Goal: Task Accomplishment & Management: Use online tool/utility

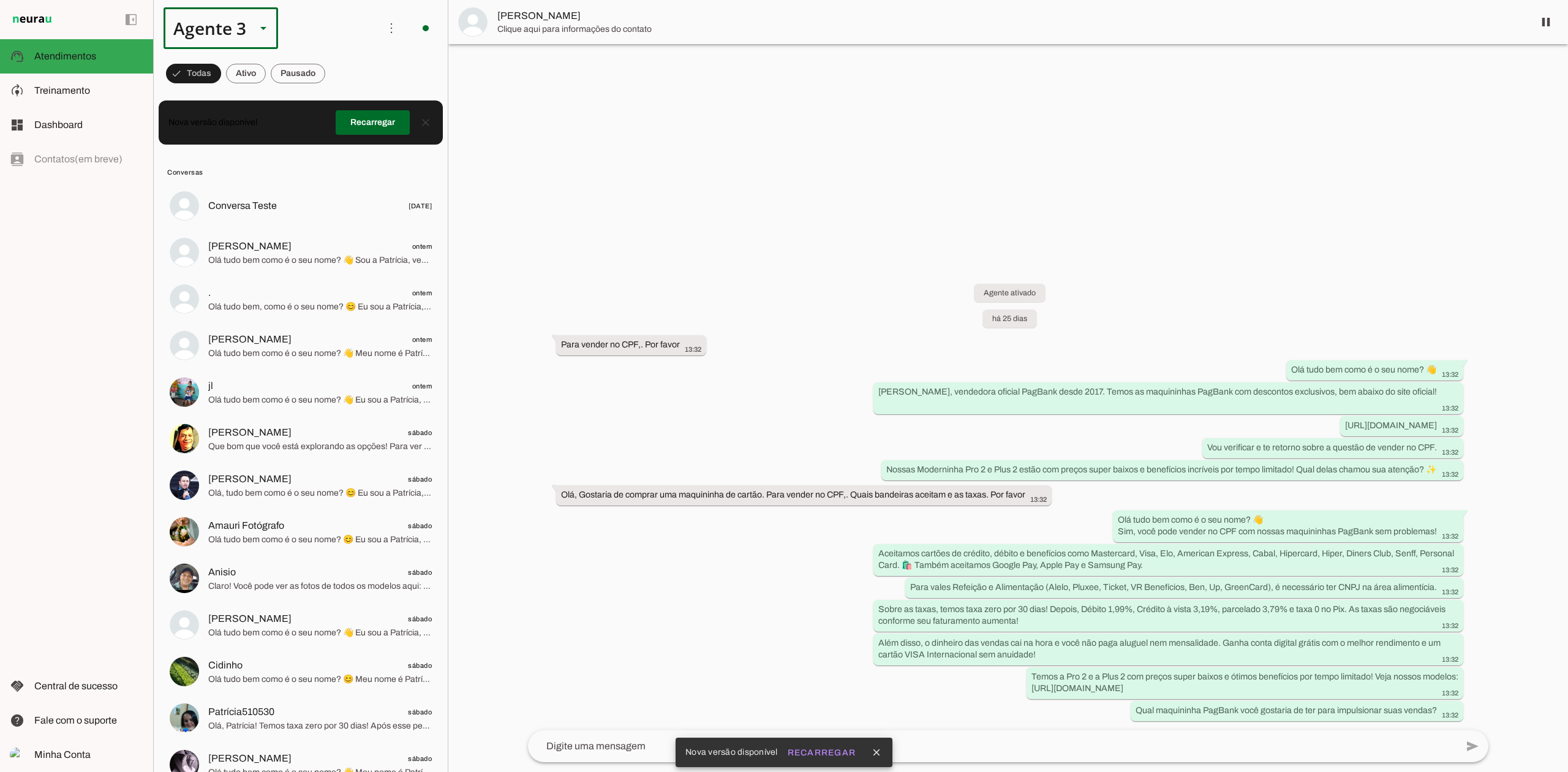
click at [246, 32] on div "Agente 3" at bounding box center [204, 28] width 83 height 42
click at [0, 0] on slot "Agente 3" at bounding box center [0, 0] width 0 height 0
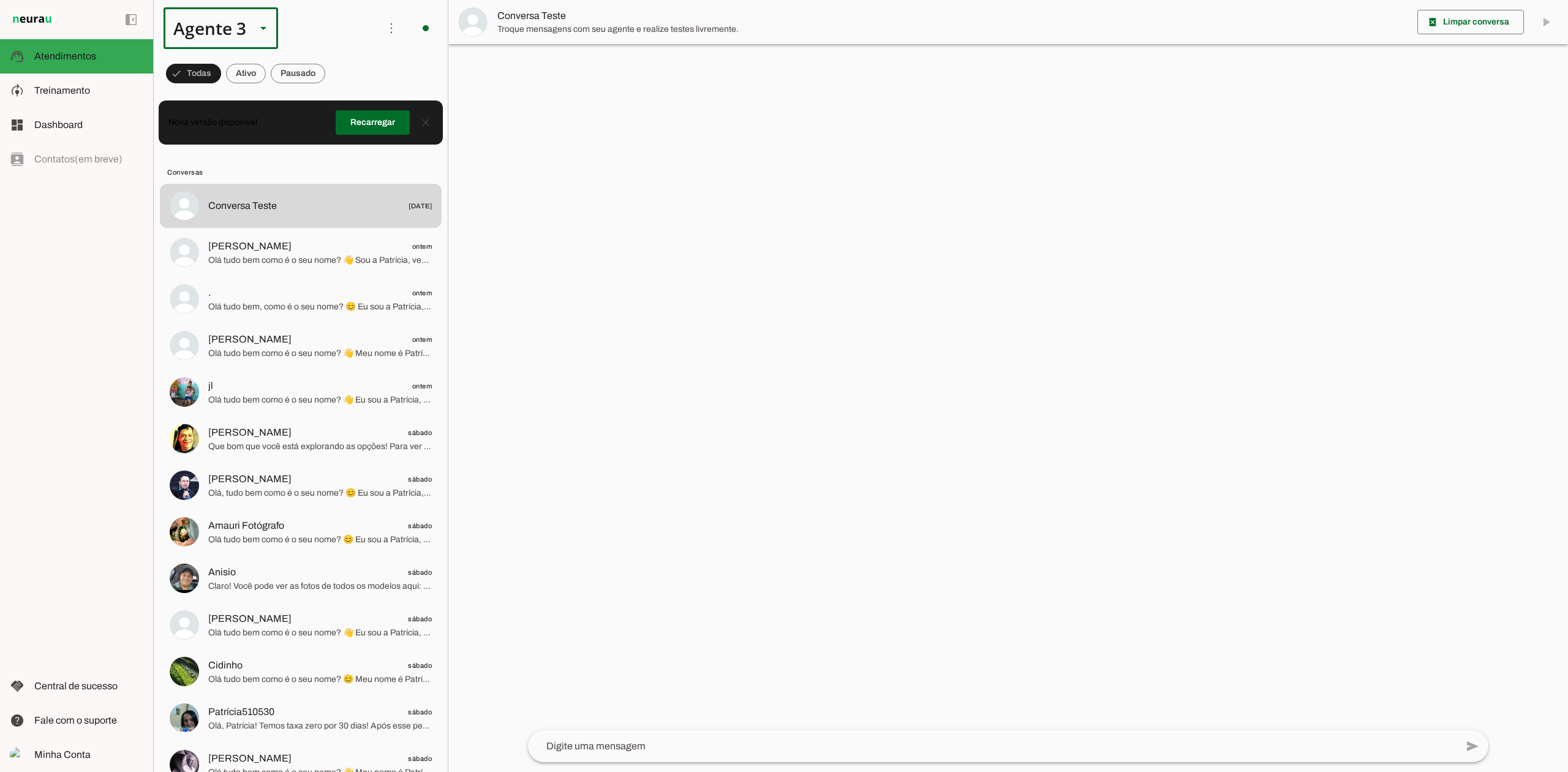
click at [246, 40] on div "Agente 3" at bounding box center [220, 28] width 115 height 42
click at [337, 71] on slot at bounding box center [384, 78] width 94 height 15
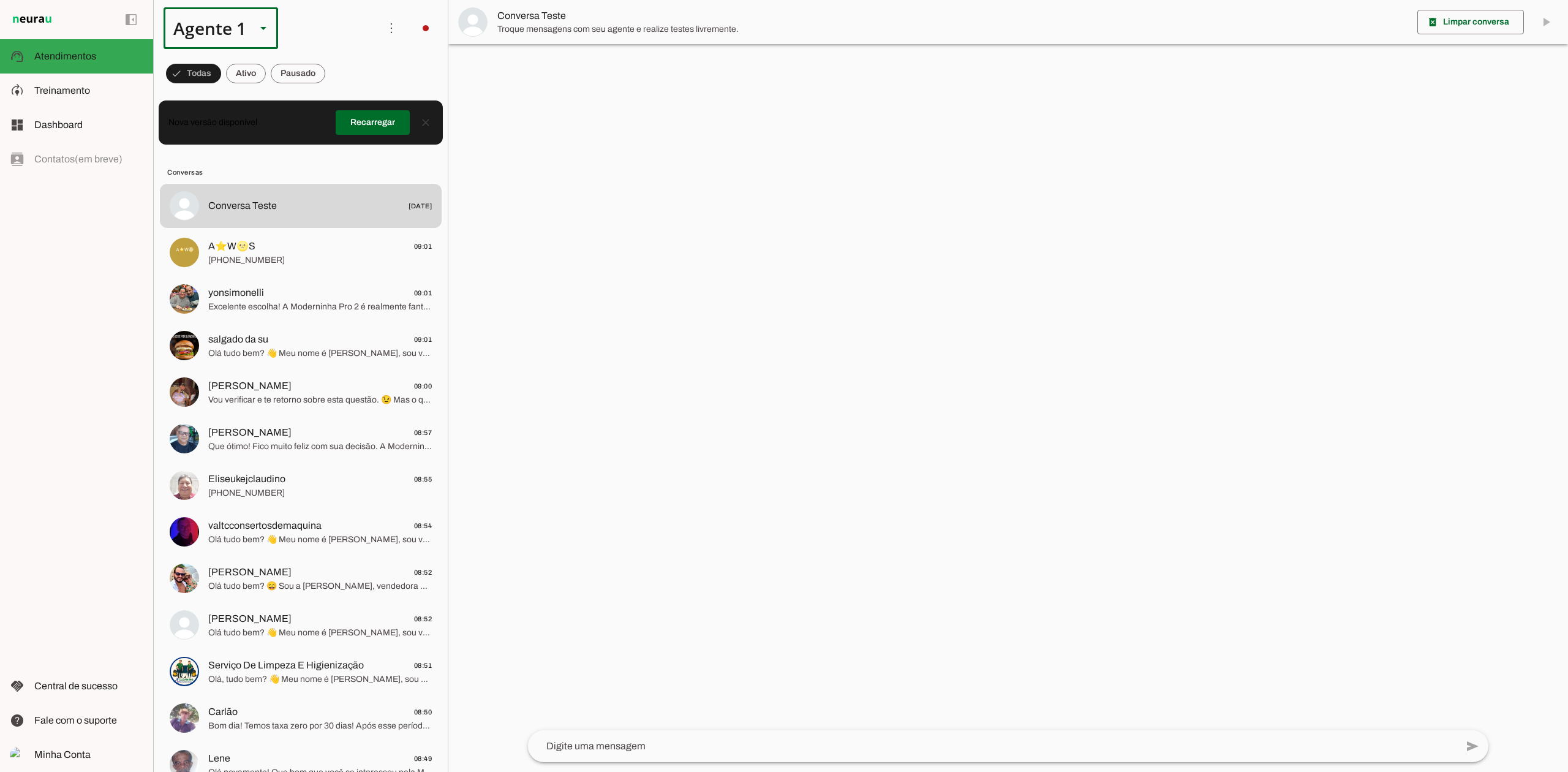
click at [251, 32] on div at bounding box center [263, 28] width 29 height 42
click at [0, 0] on slot "Agente 7" at bounding box center [0, 0] width 0 height 0
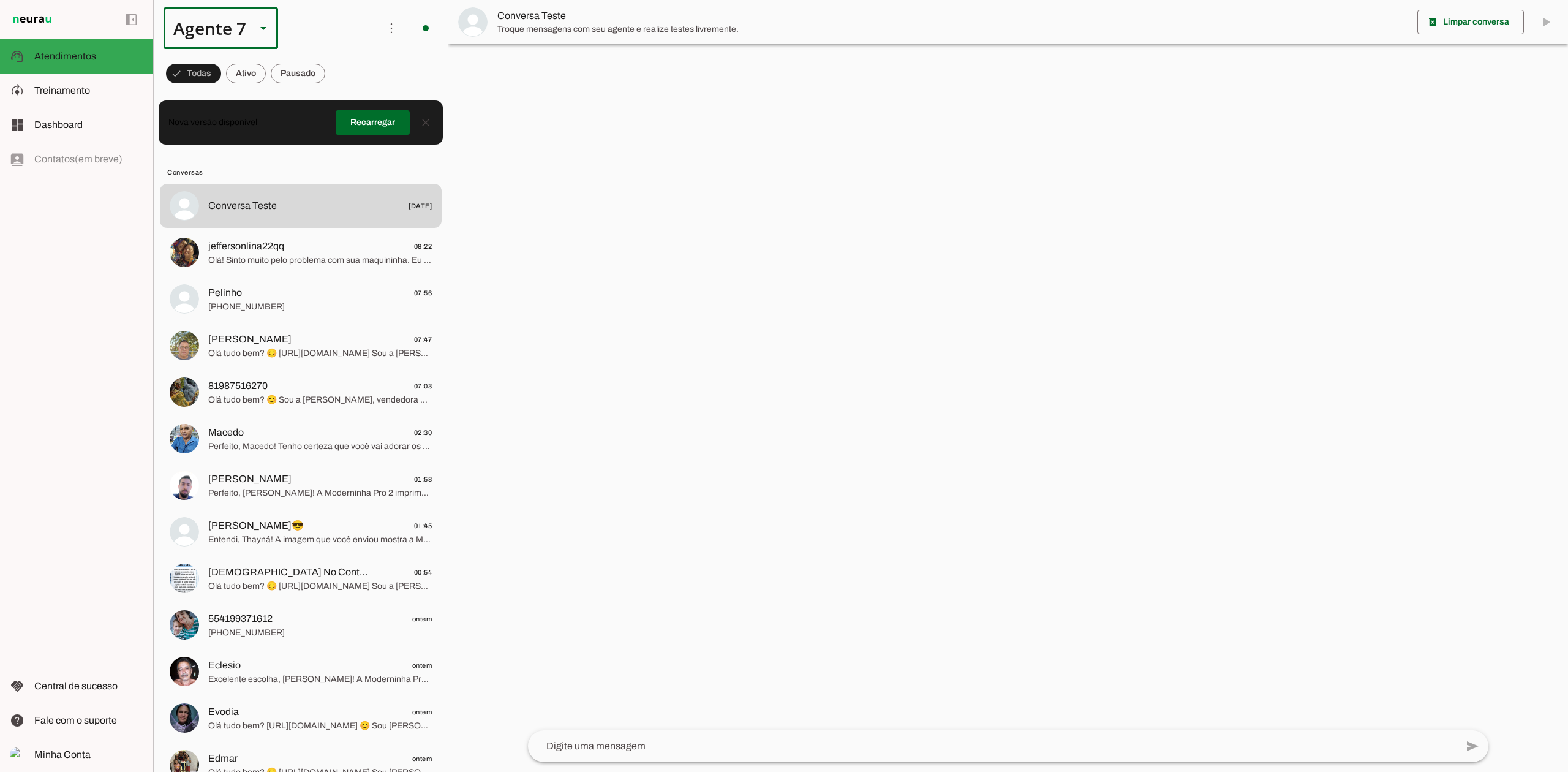
click at [267, 23] on slot at bounding box center [263, 28] width 15 height 15
click at [337, 85] on slot at bounding box center [384, 78] width 94 height 15
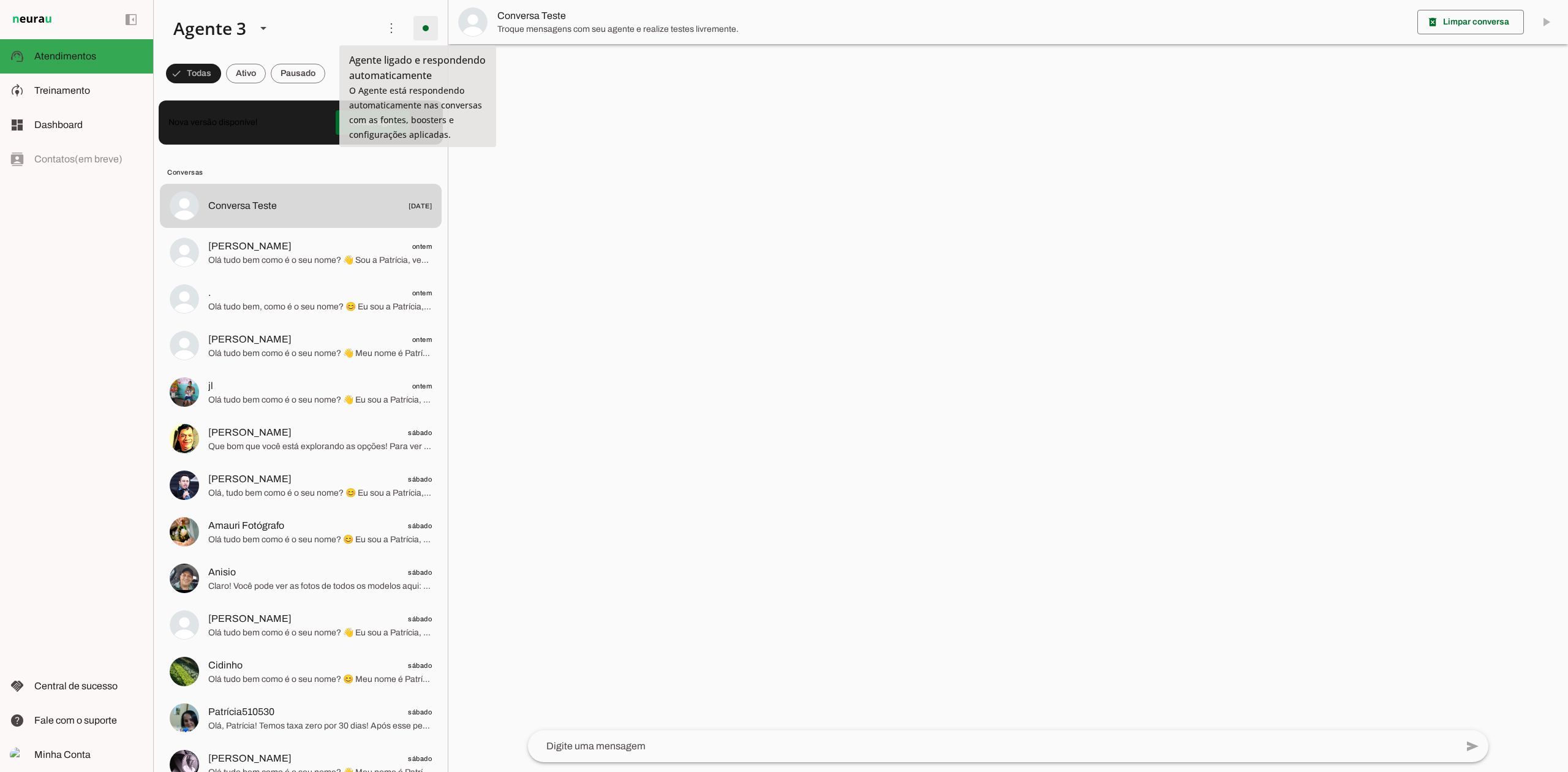
click at [423, 25] on span at bounding box center [425, 28] width 29 height 29
click at [422, 25] on span at bounding box center [425, 28] width 29 height 29
click at [0, 0] on slot "Integrar com WhatsApp" at bounding box center [0, 0] width 0 height 0
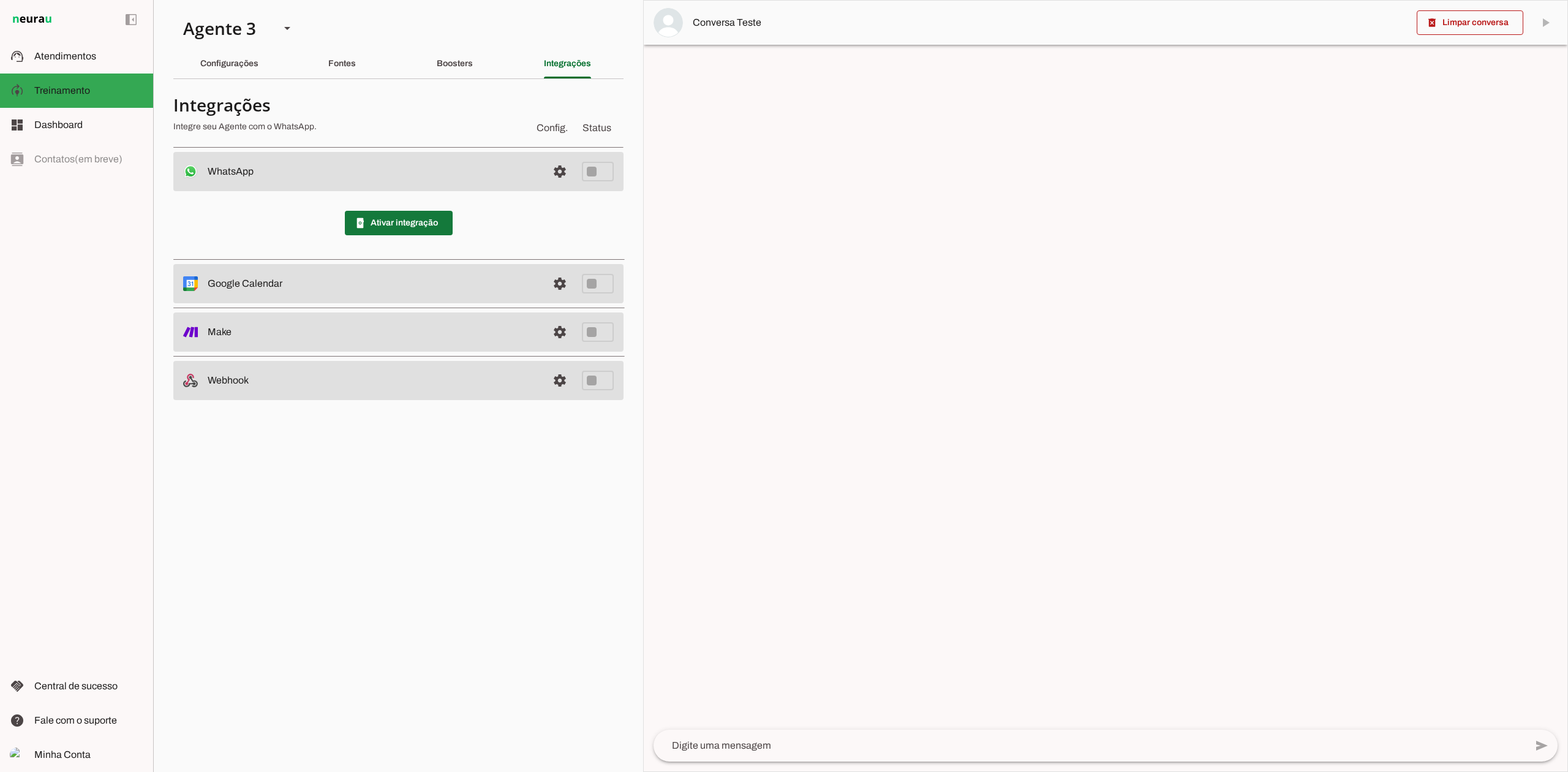
click at [381, 224] on span at bounding box center [399, 223] width 108 height 29
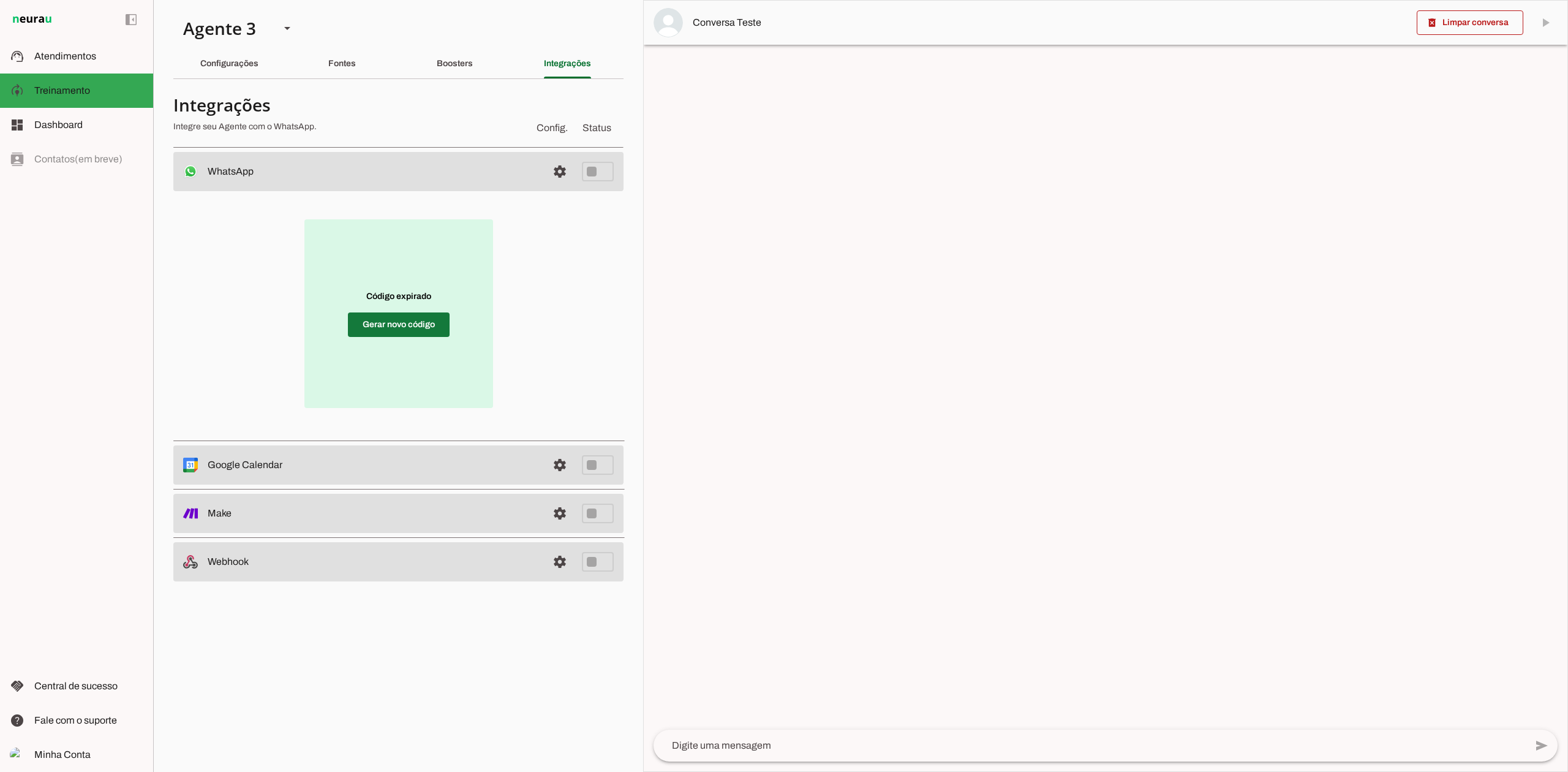
click at [373, 325] on span at bounding box center [399, 325] width 102 height 29
click at [262, 13] on div "Agente 3" at bounding box center [222, 28] width 97 height 42
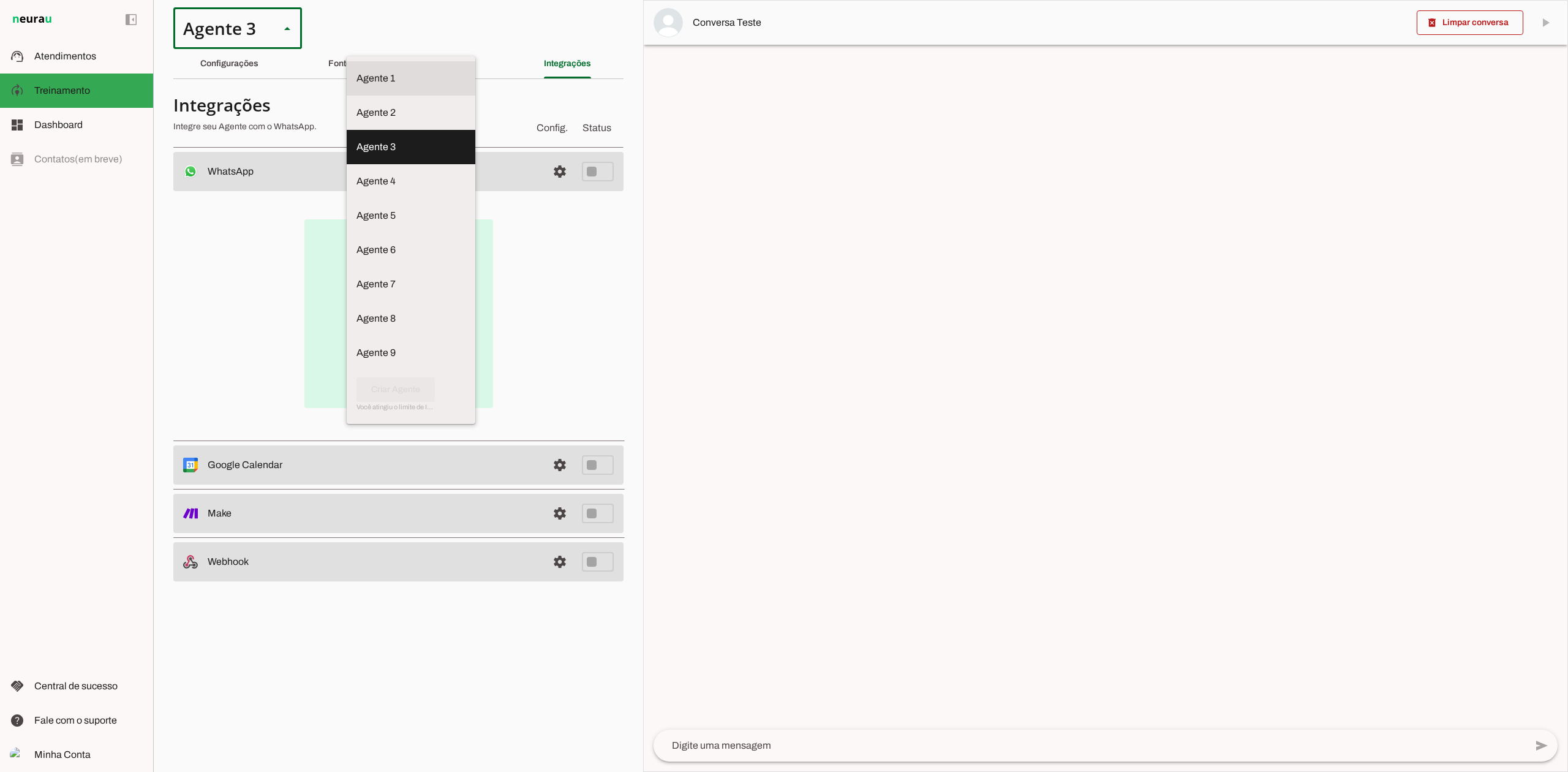
click at [356, 75] on slot at bounding box center [411, 78] width 109 height 15
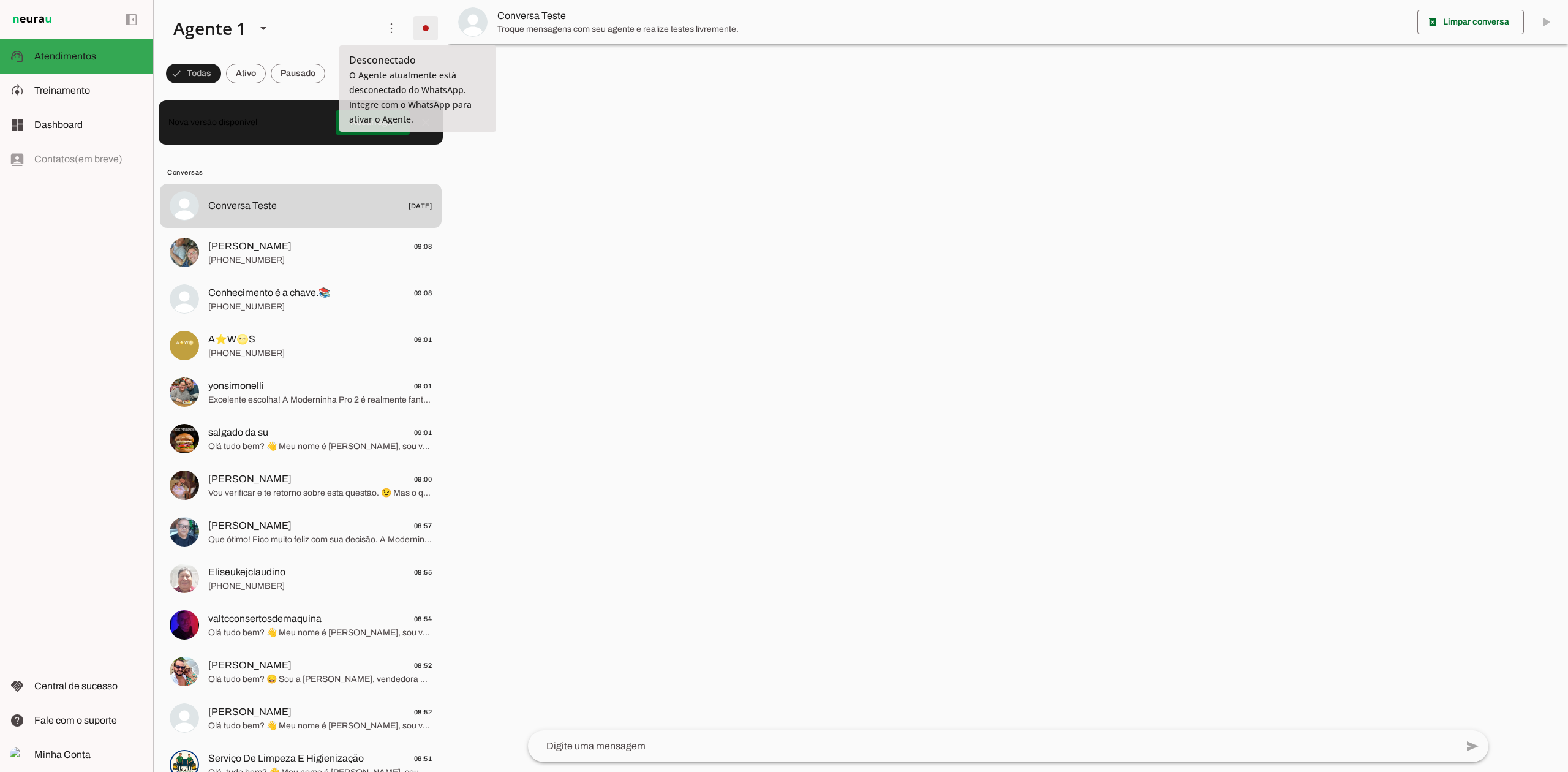
click at [412, 28] on span at bounding box center [425, 28] width 29 height 29
click at [559, 54] on md-item "Integrar com WhatsApp" at bounding box center [593, 75] width 69 height 59
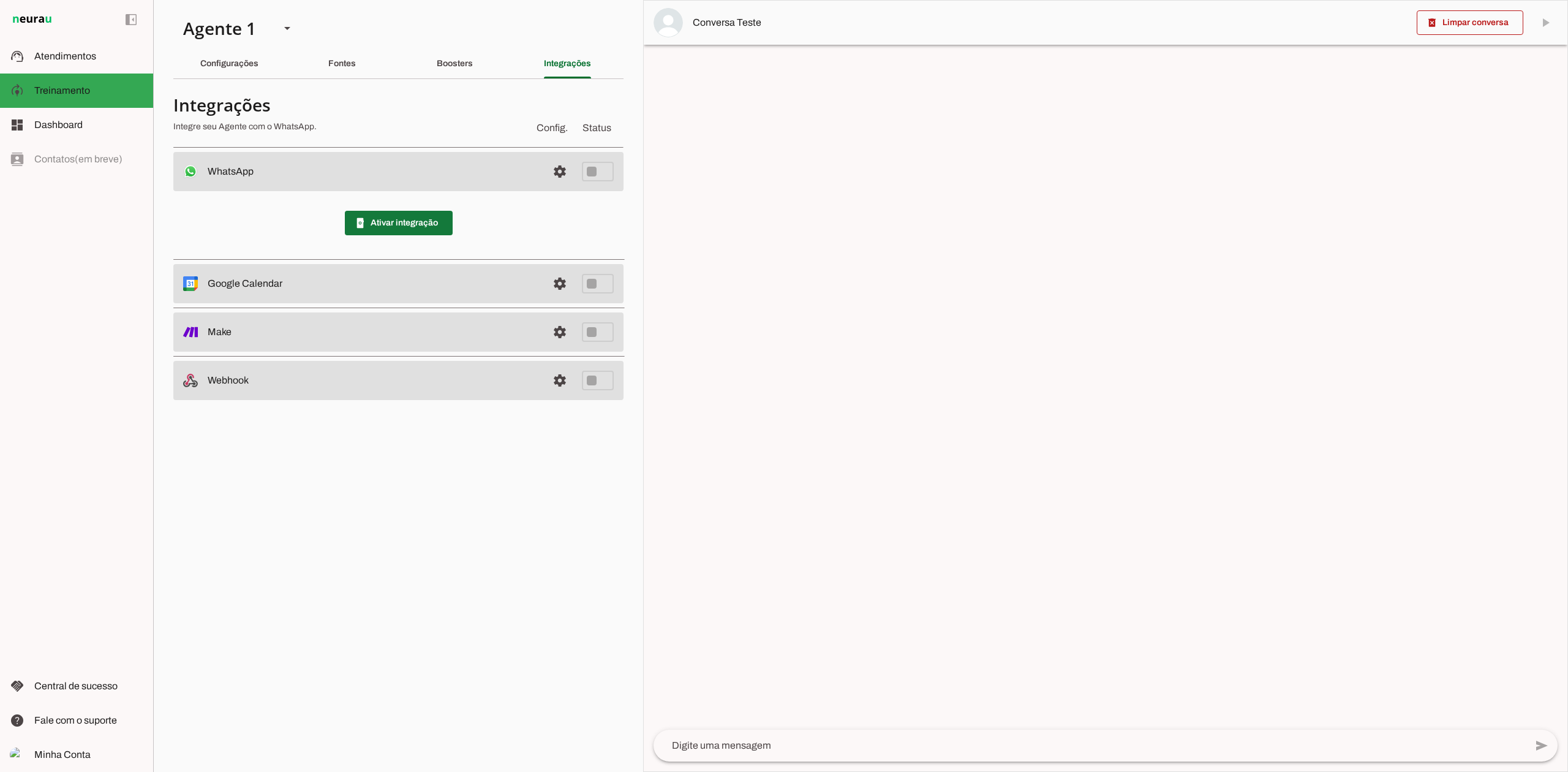
click at [405, 229] on span at bounding box center [399, 223] width 108 height 29
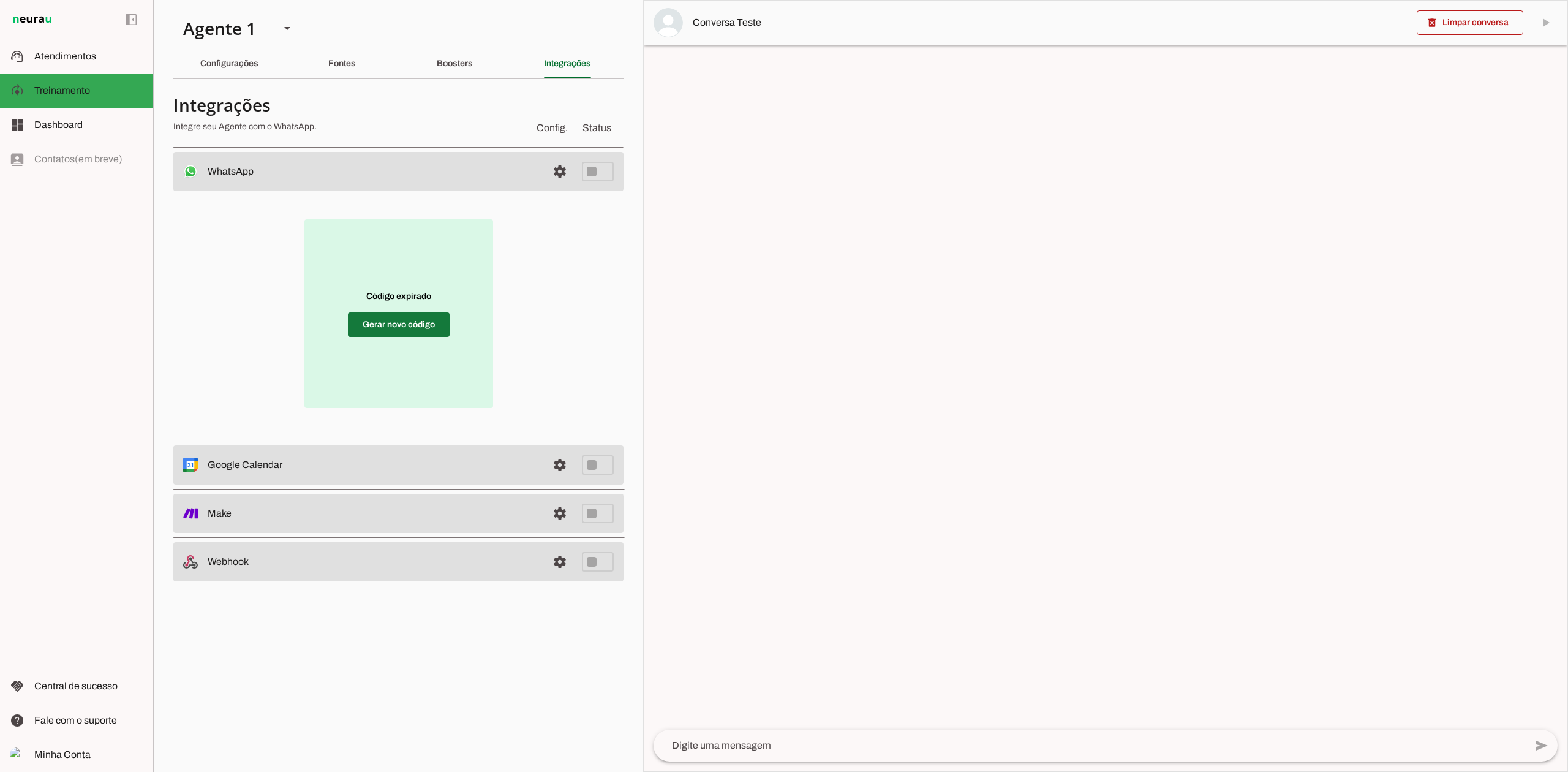
click at [391, 333] on span at bounding box center [399, 325] width 102 height 29
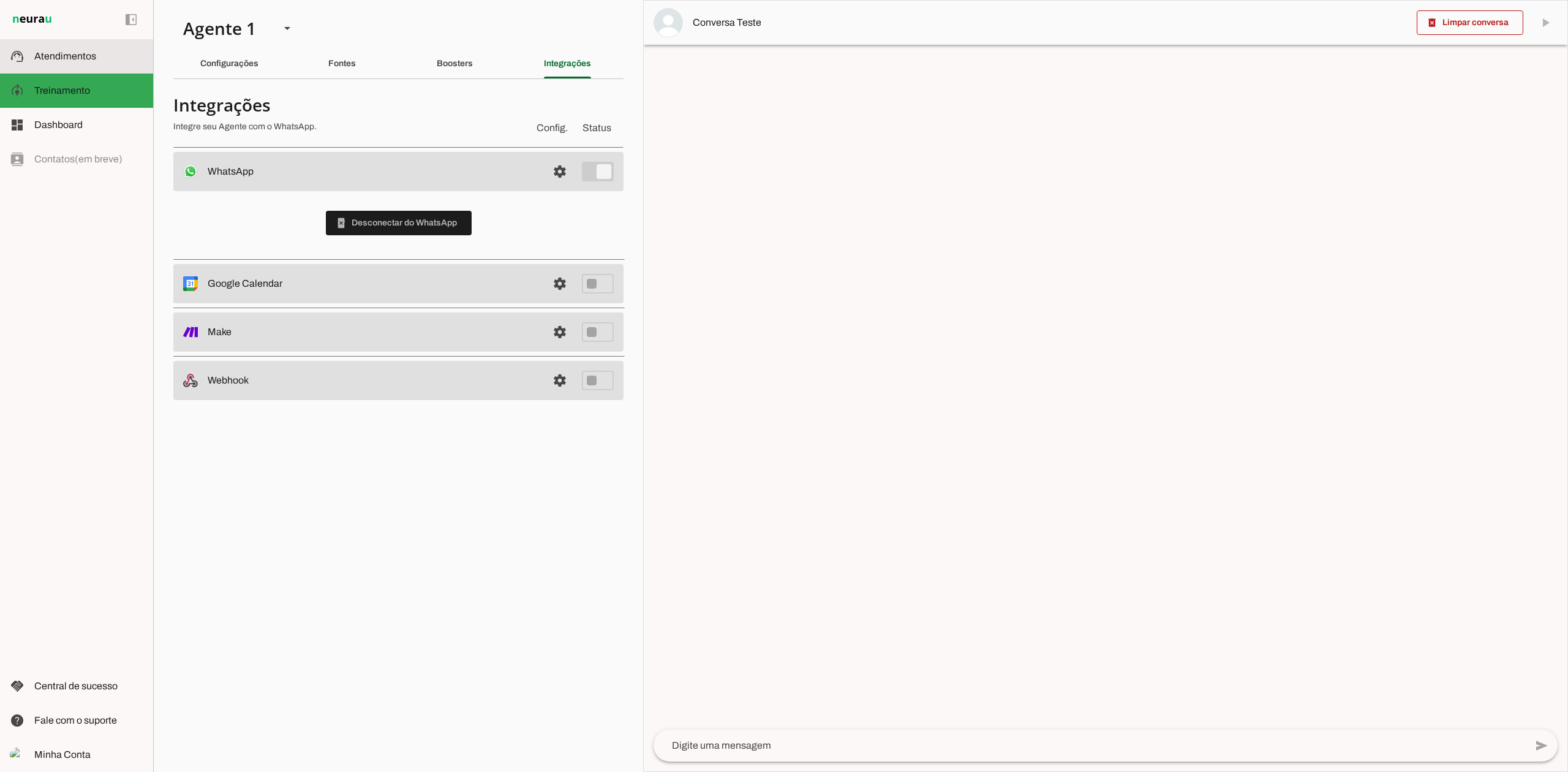
click at [99, 56] on slot at bounding box center [89, 56] width 109 height 15
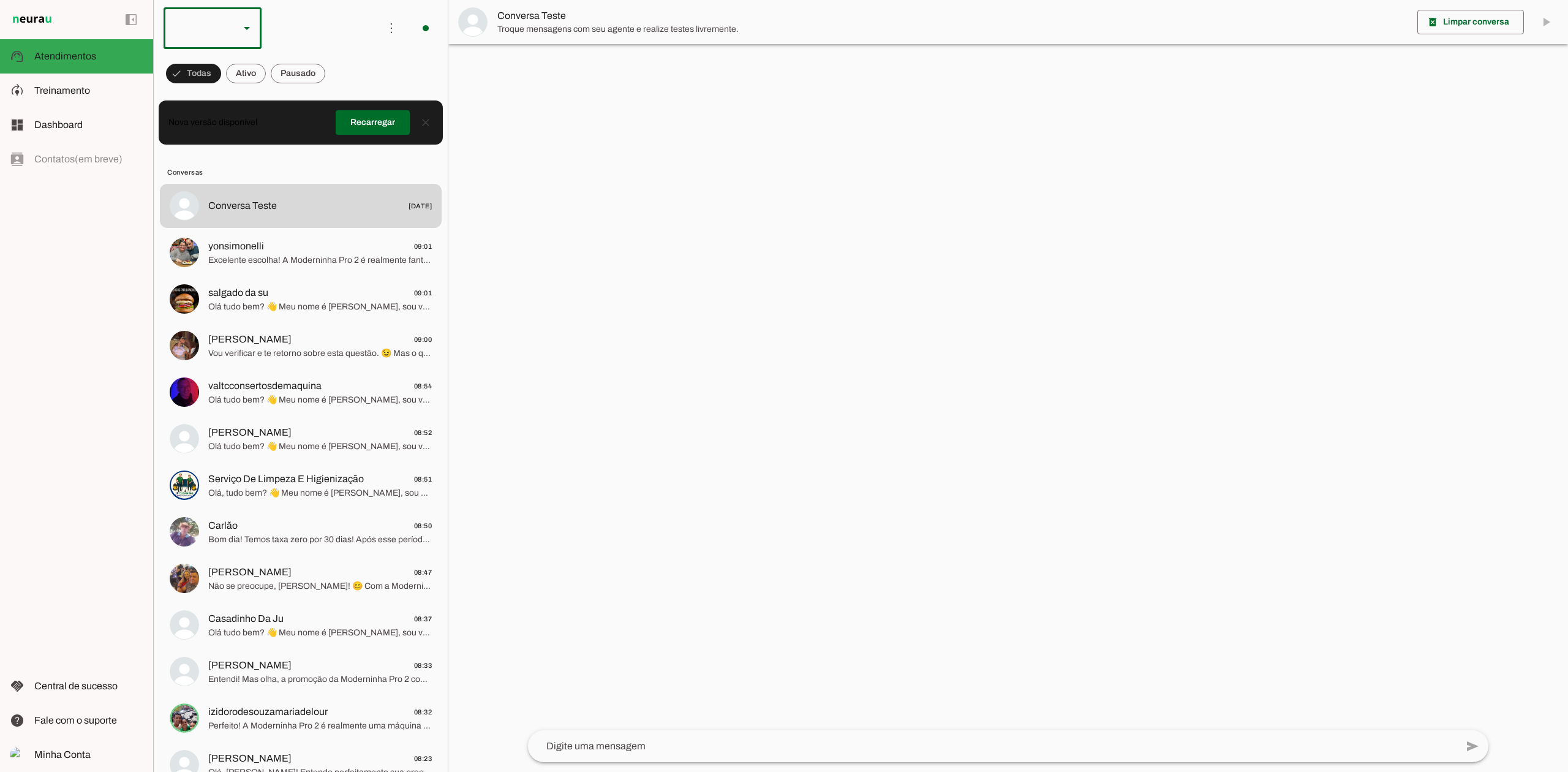
click at [203, 38] on div at bounding box center [196, 28] width 66 height 42
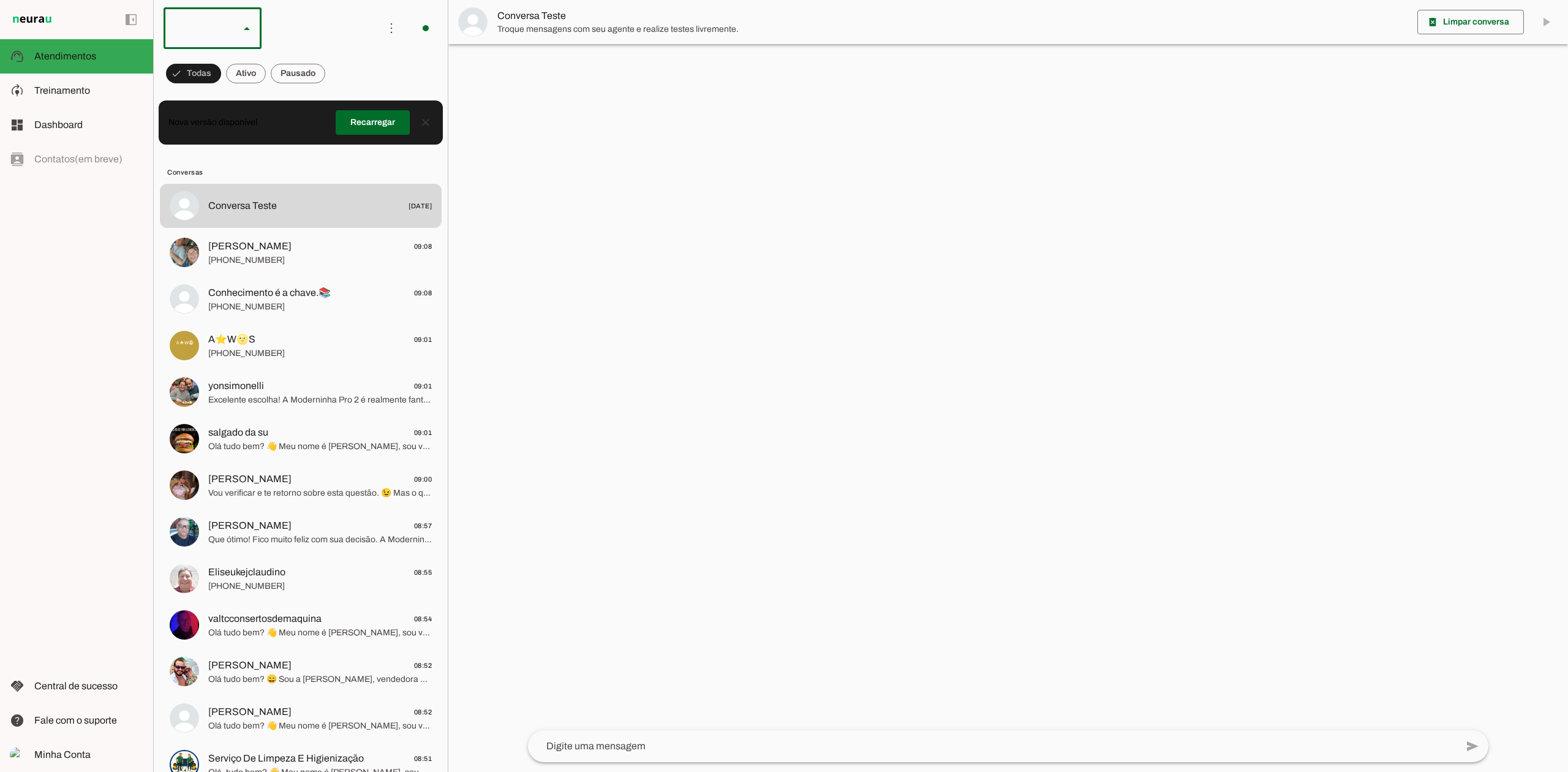
click at [337, 85] on slot at bounding box center [376, 78] width 78 height 15
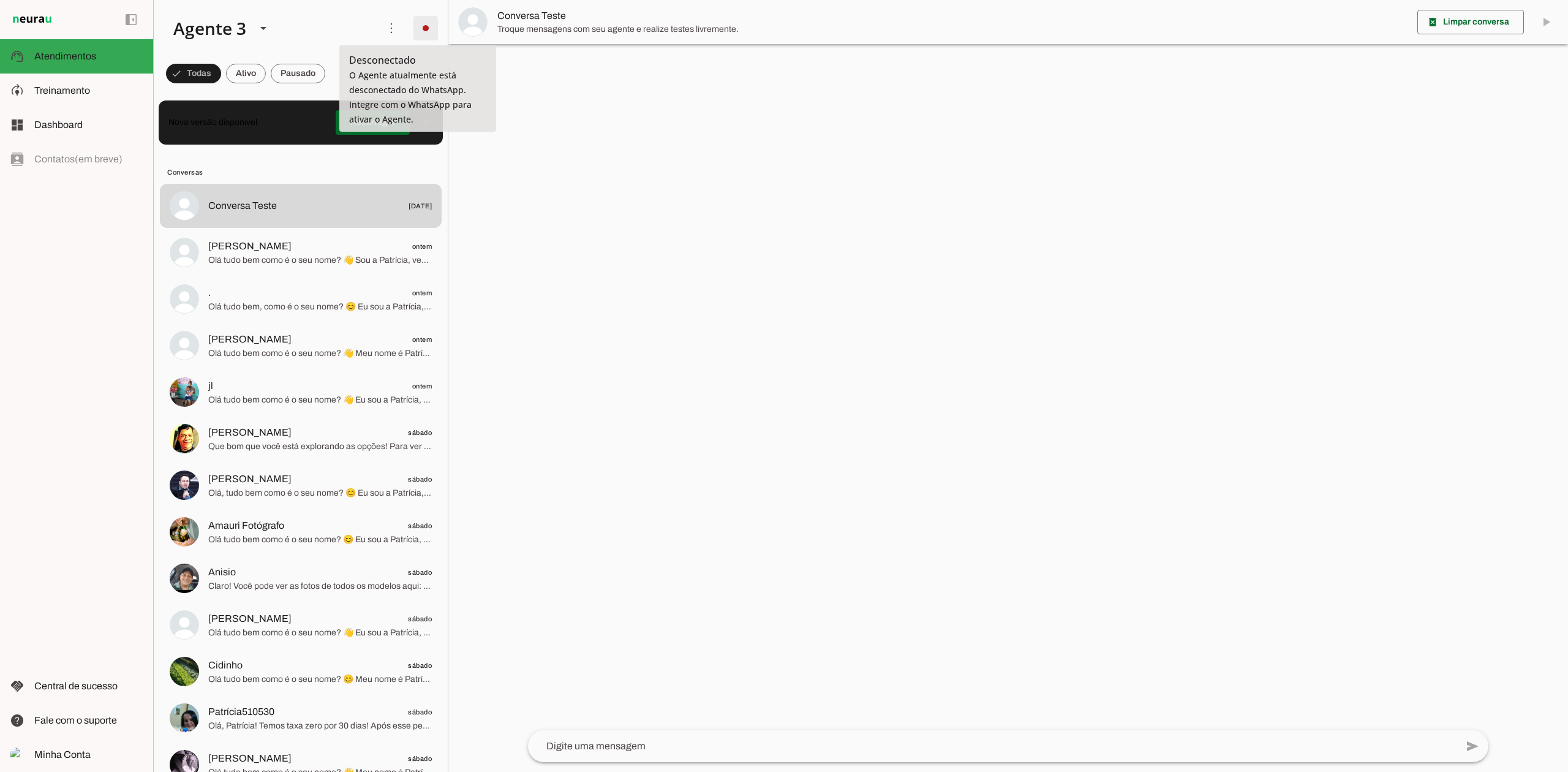
drag, startPoint x: 402, startPoint y: 35, endPoint x: 414, endPoint y: 29, distance: 13.4
click at [414, 29] on md-item "more_vert circle Ações do Agente Desconectado O Agente atualmente está desconec…" at bounding box center [301, 28] width 294 height 56
click at [414, 29] on span at bounding box center [425, 28] width 29 height 29
click at [0, 0] on slot "Integrar com WhatsApp" at bounding box center [0, 0] width 0 height 0
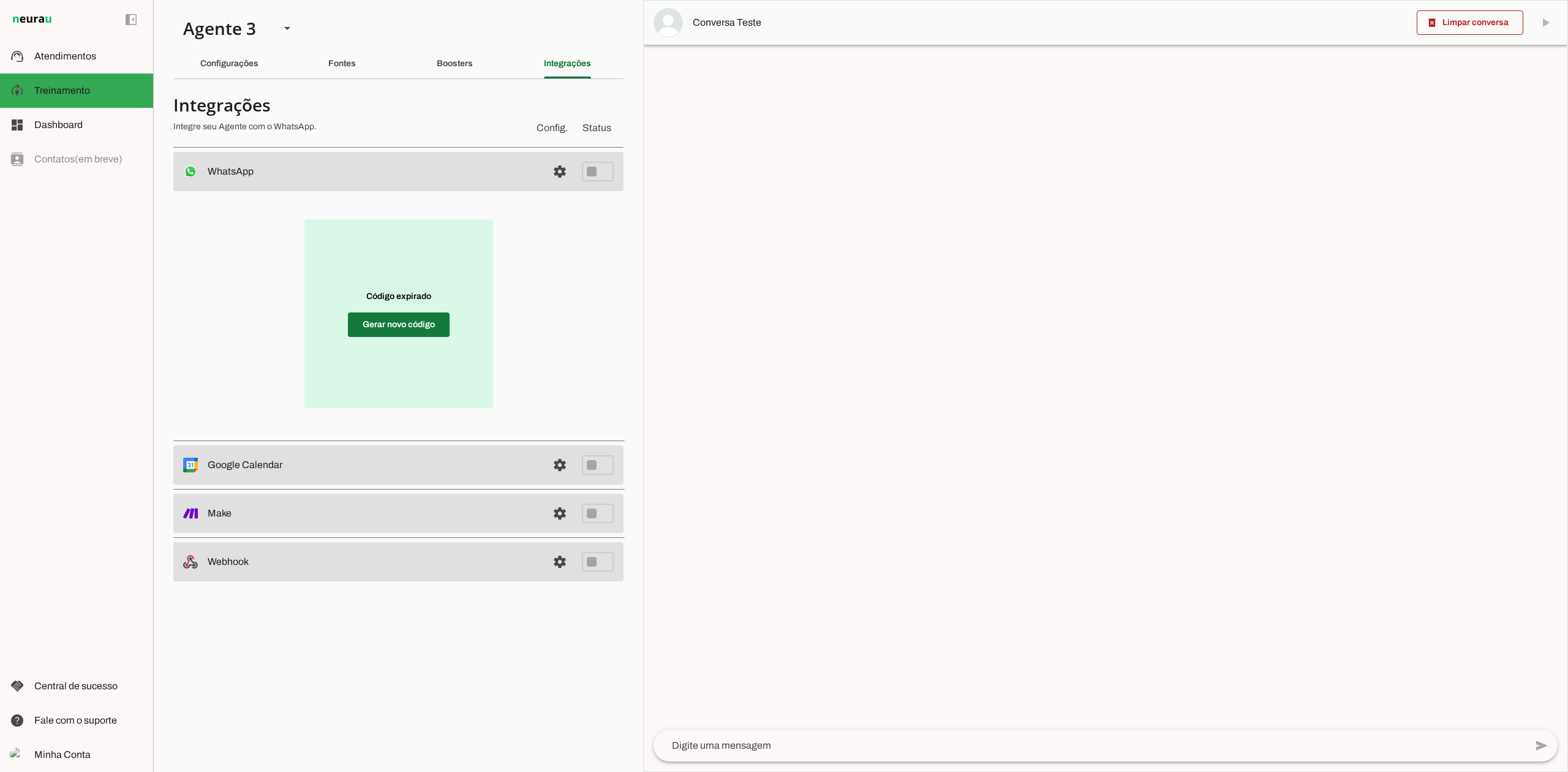
click at [396, 319] on span at bounding box center [399, 325] width 102 height 29
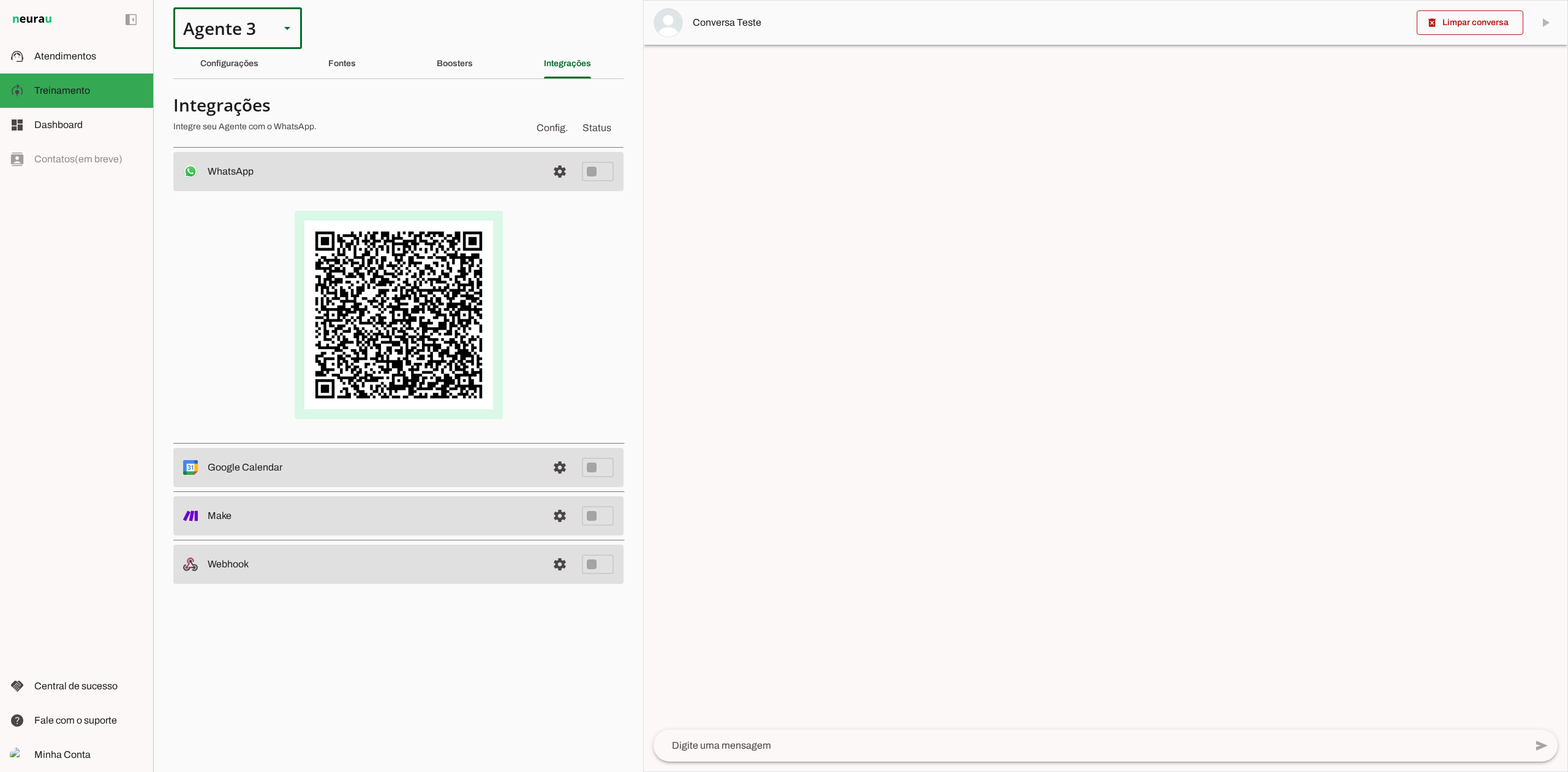
click at [268, 32] on div "Agente 3" at bounding box center [222, 28] width 97 height 42
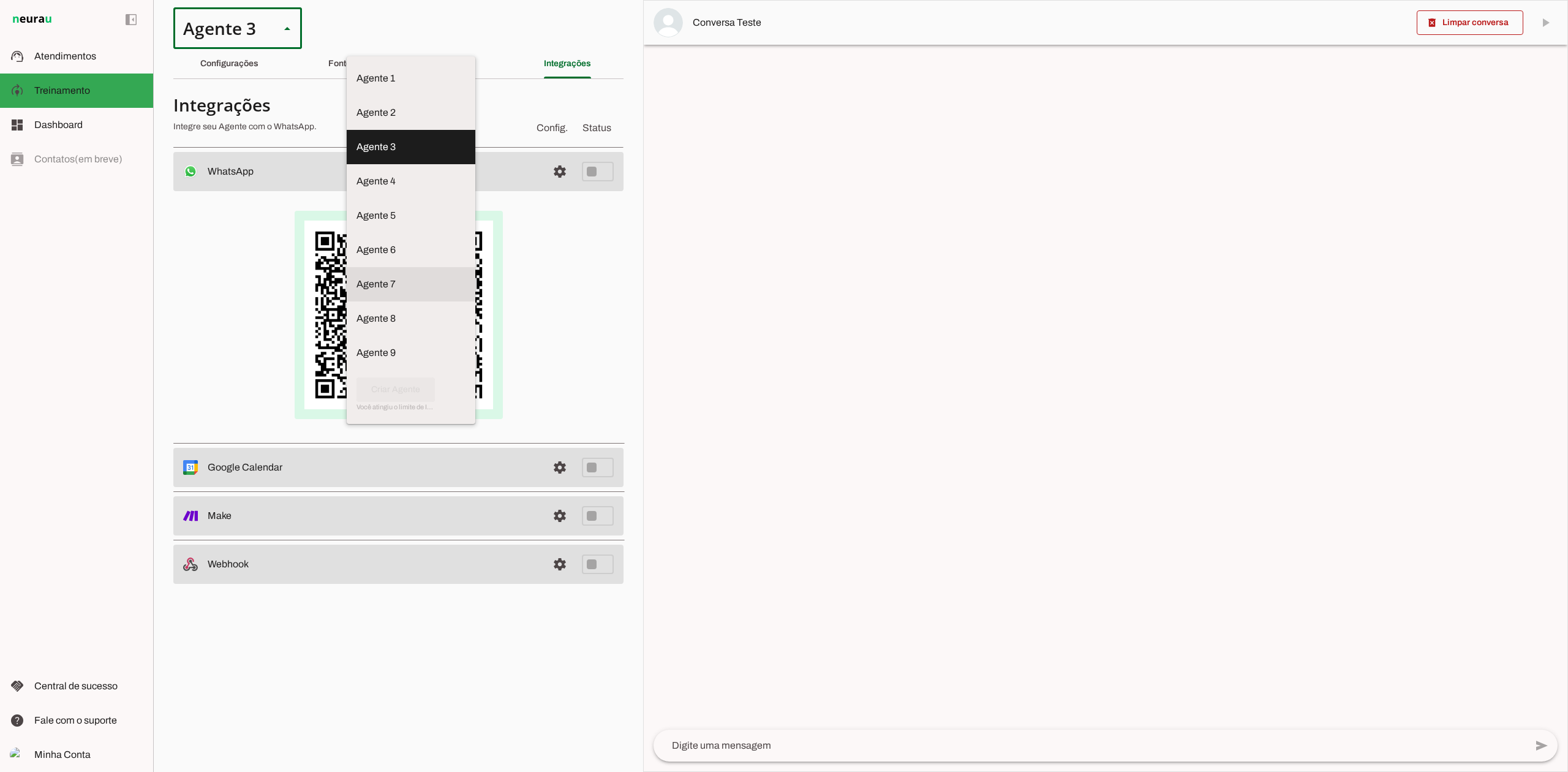
click at [347, 96] on md-item "Agente 7" at bounding box center [411, 79] width 129 height 34
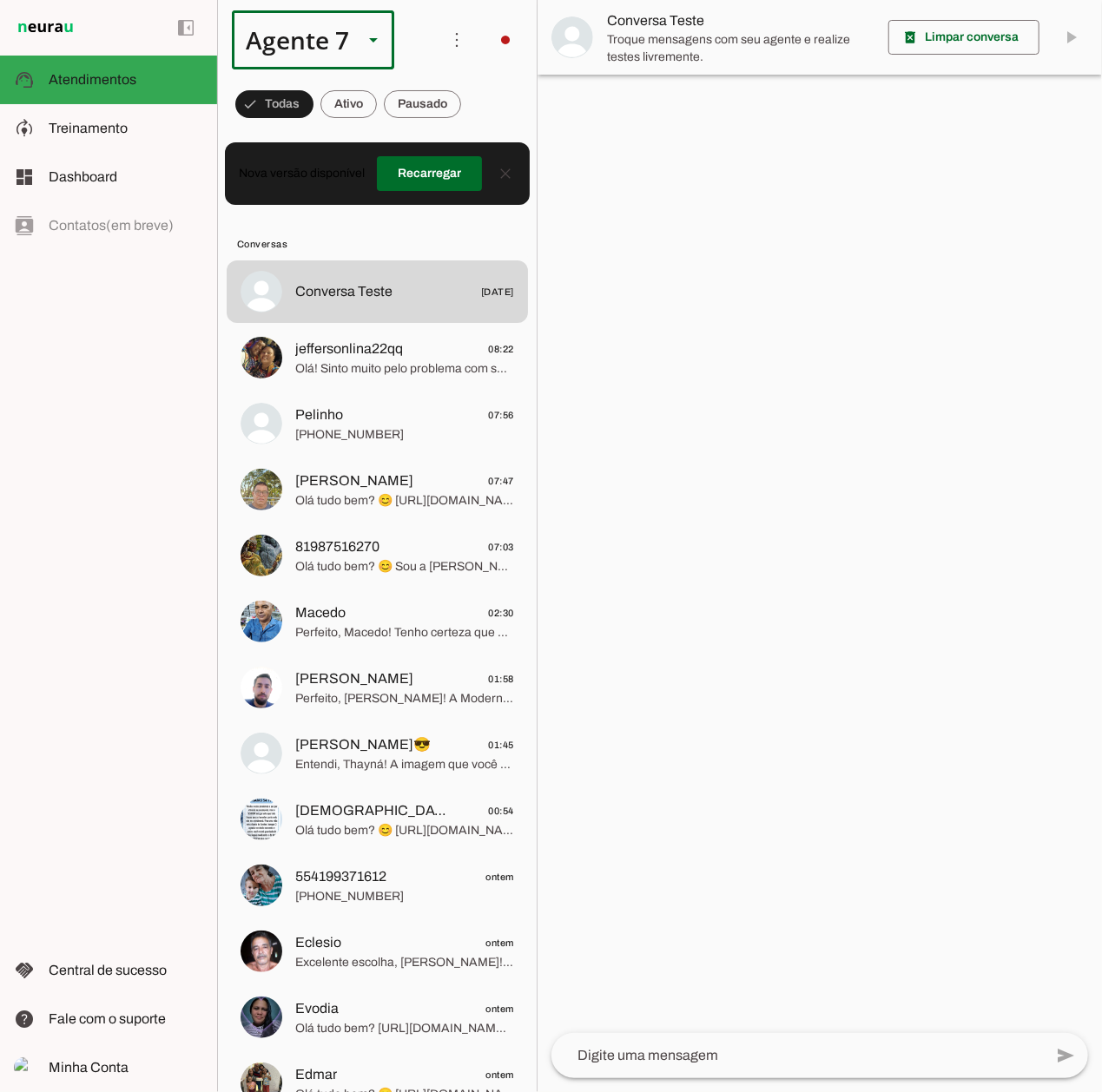
click at [363, 48] on slot at bounding box center [372, 39] width 21 height 21
click at [464, 135] on md-item "Agente 3" at bounding box center [545, 111] width 162 height 48
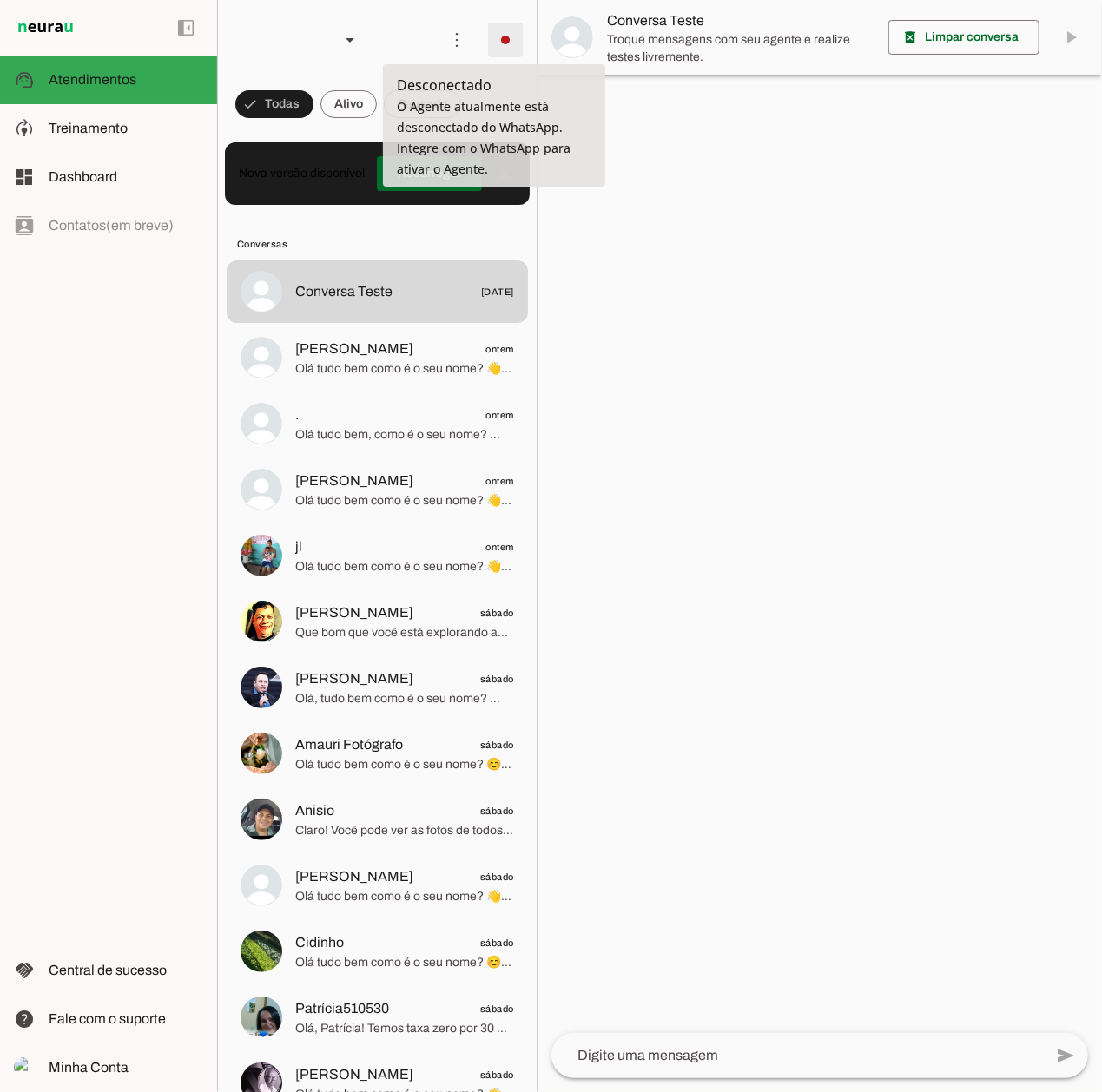
click at [514, 35] on span at bounding box center [505, 39] width 41 height 41
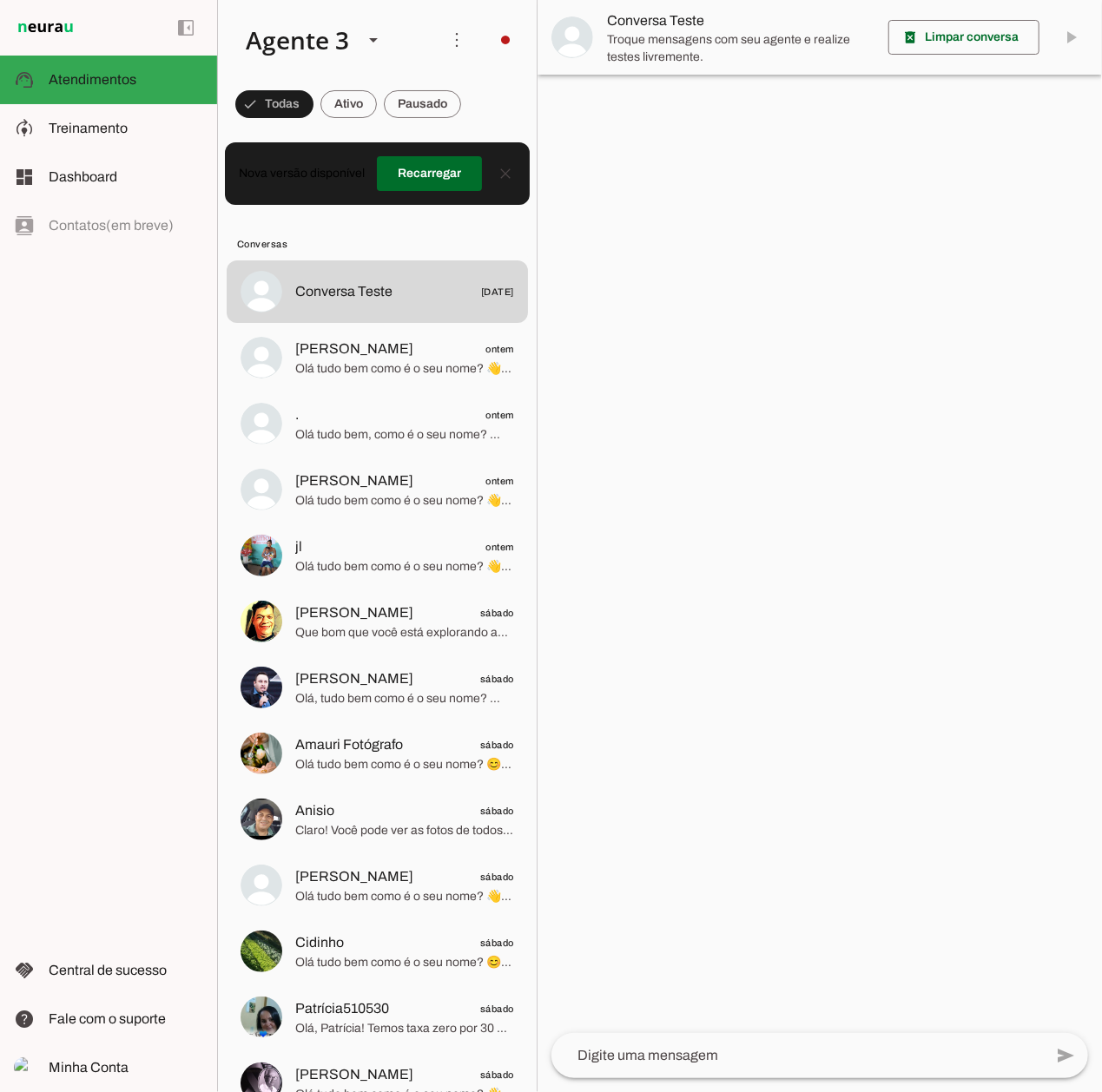
click at [695, 73] on md-item "Integrar com WhatsApp" at bounding box center [743, 106] width 98 height 83
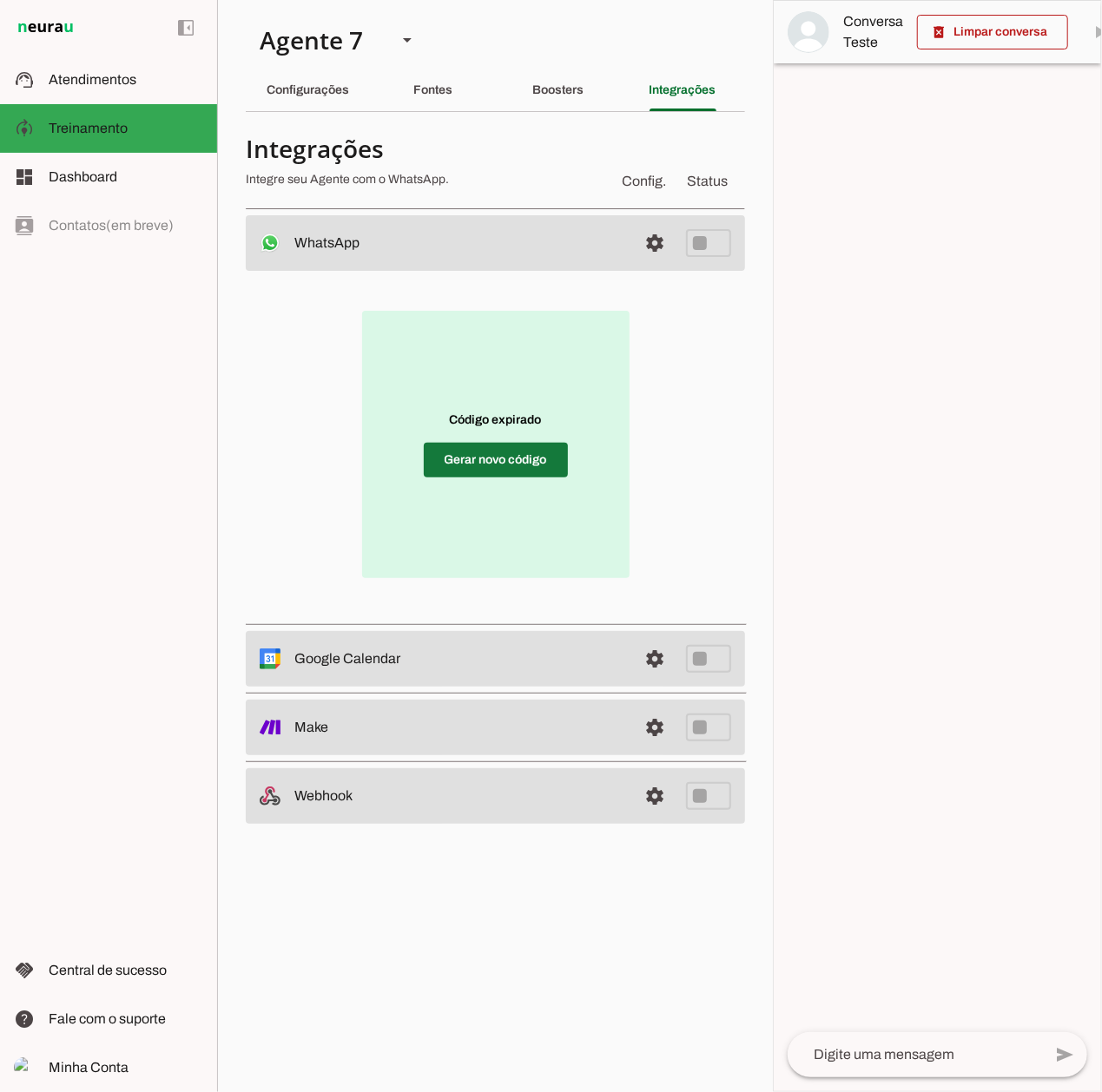
click at [477, 451] on span at bounding box center [495, 460] width 144 height 41
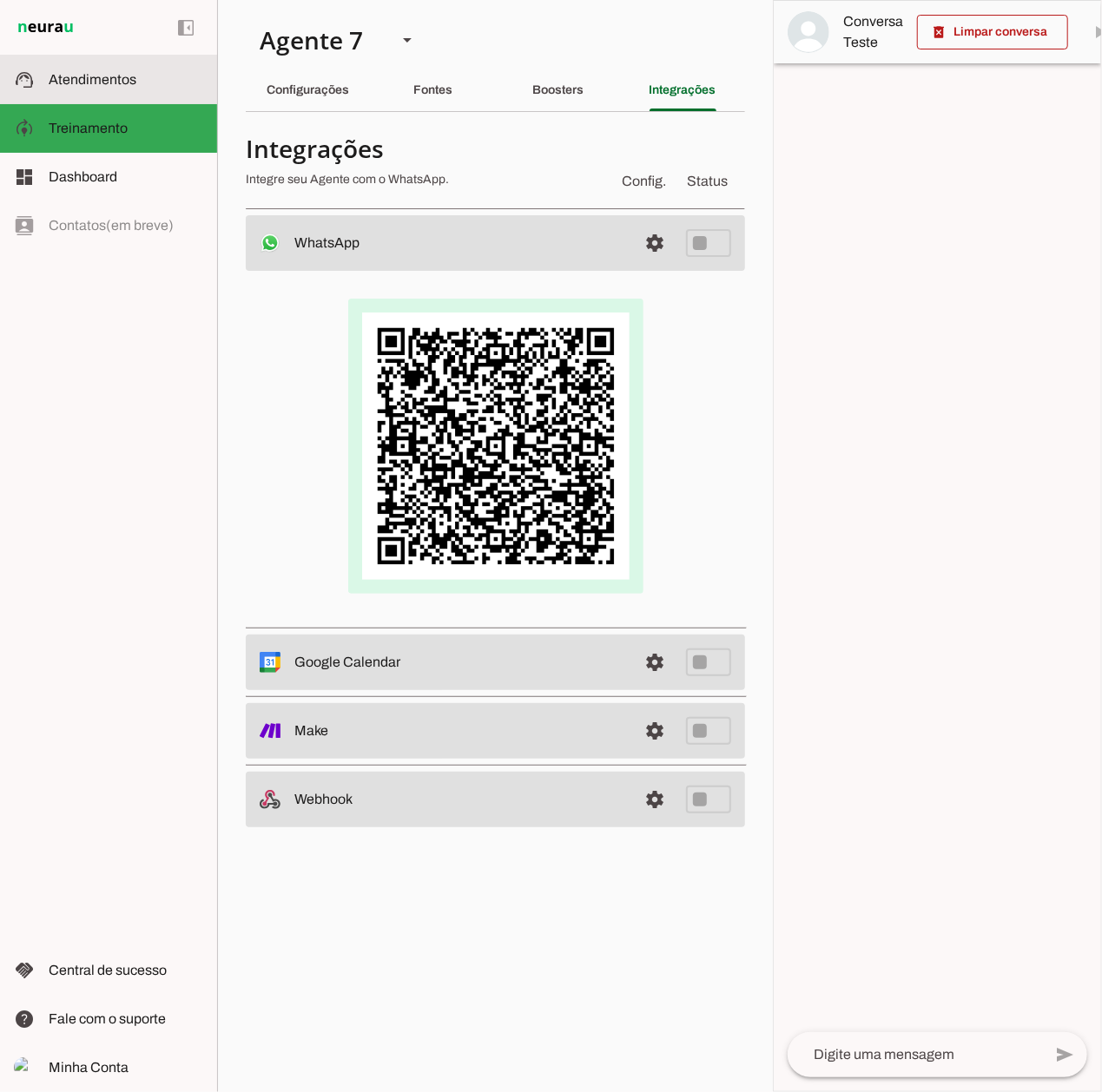
click at [132, 81] on span "Atendimentos" at bounding box center [92, 79] width 88 height 14
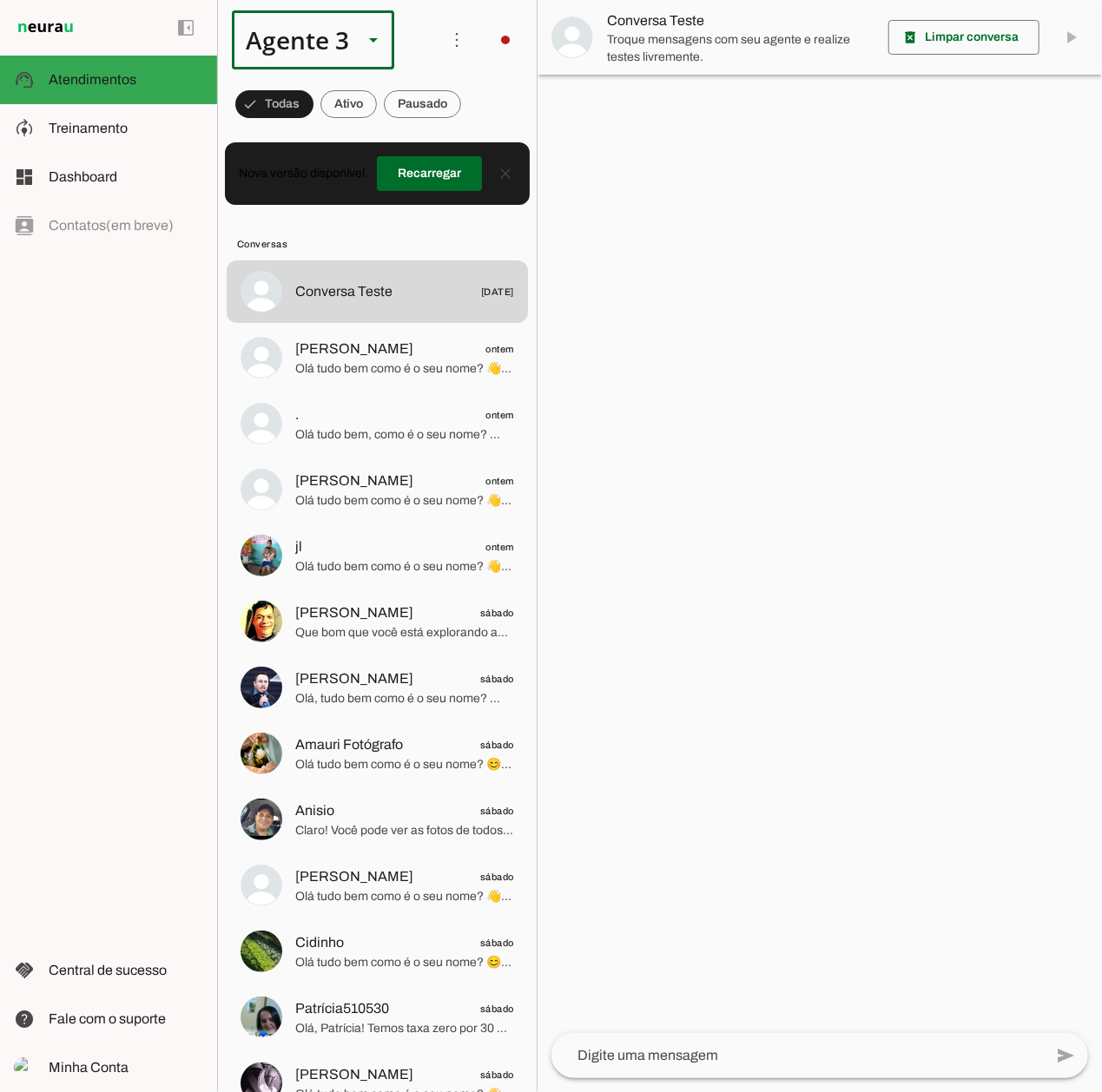
click at [307, 39] on div "Agente 3" at bounding box center [290, 40] width 118 height 59
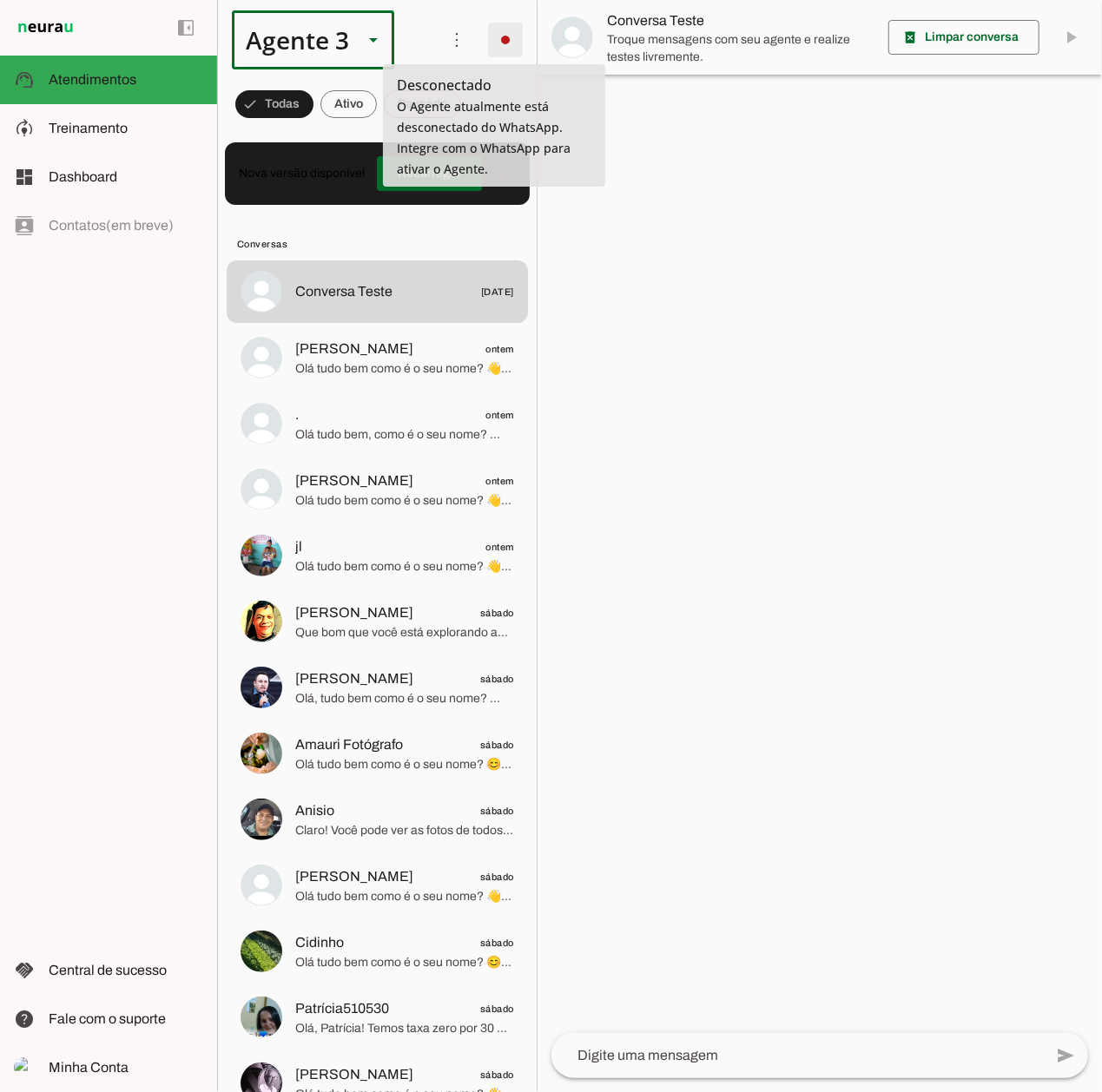
click at [487, 49] on span at bounding box center [505, 39] width 41 height 41
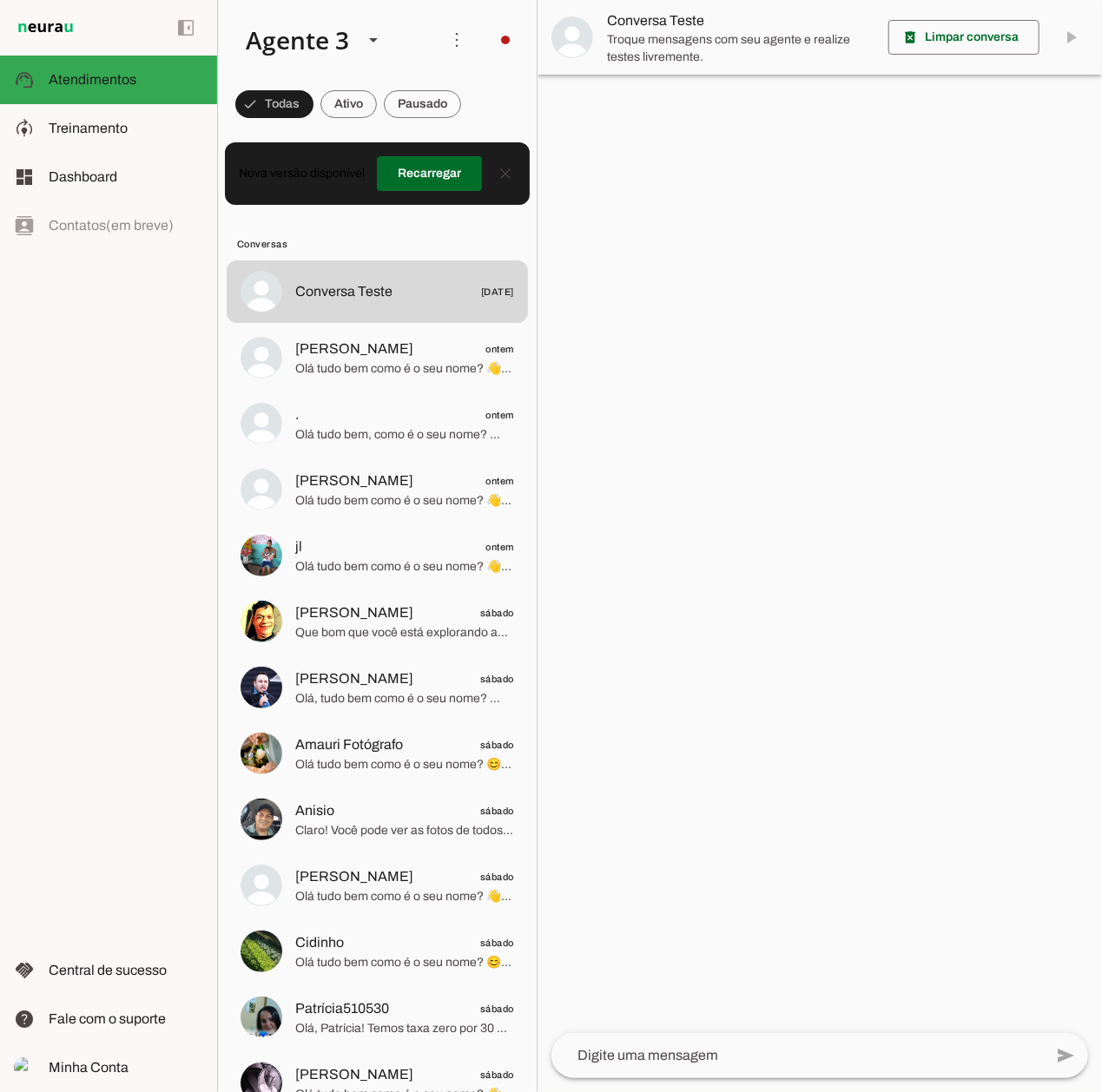
click at [708, 80] on slot at bounding box center [743, 106] width 70 height 63
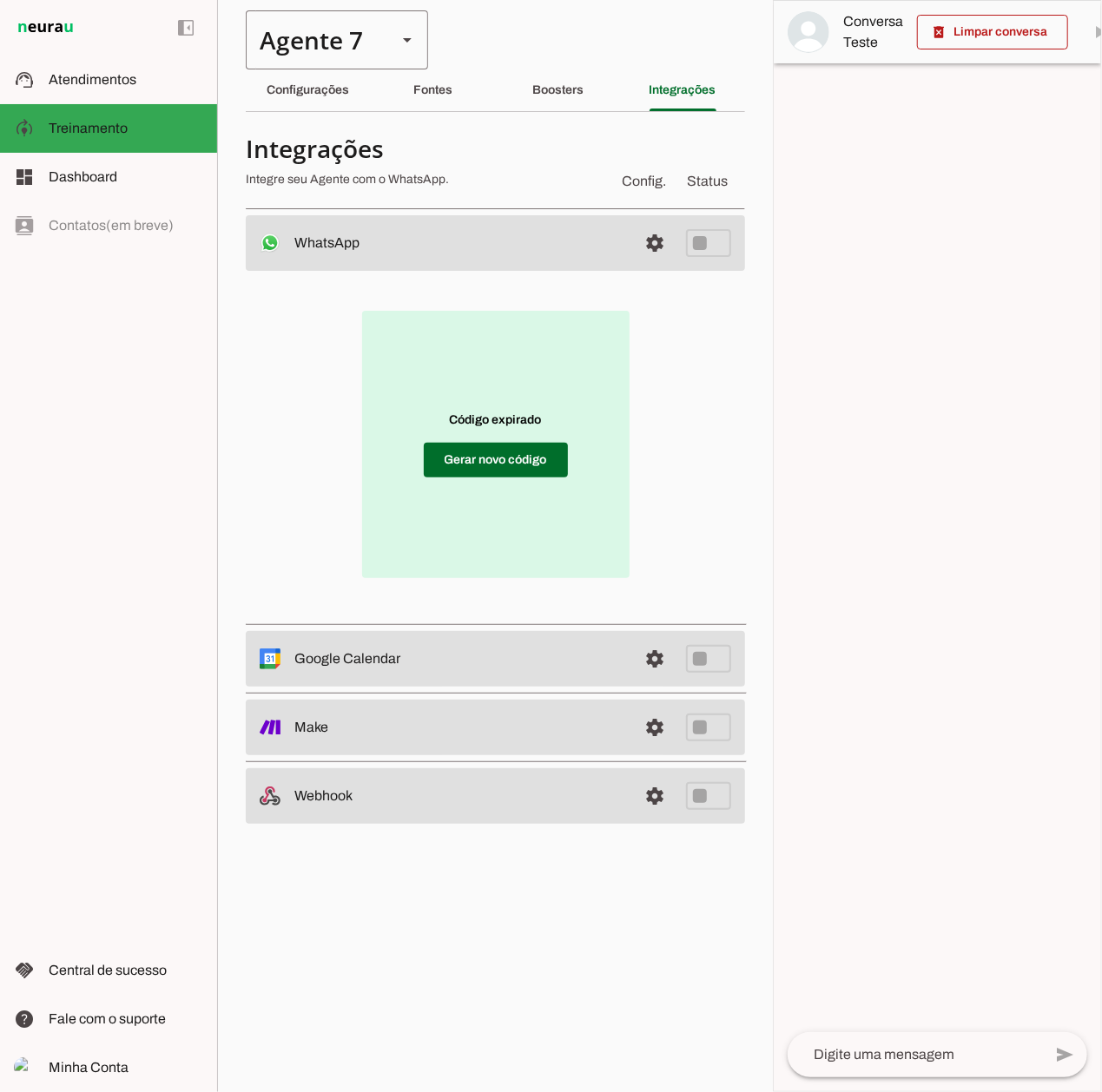
click at [363, 21] on div "Agente 7" at bounding box center [314, 40] width 137 height 59
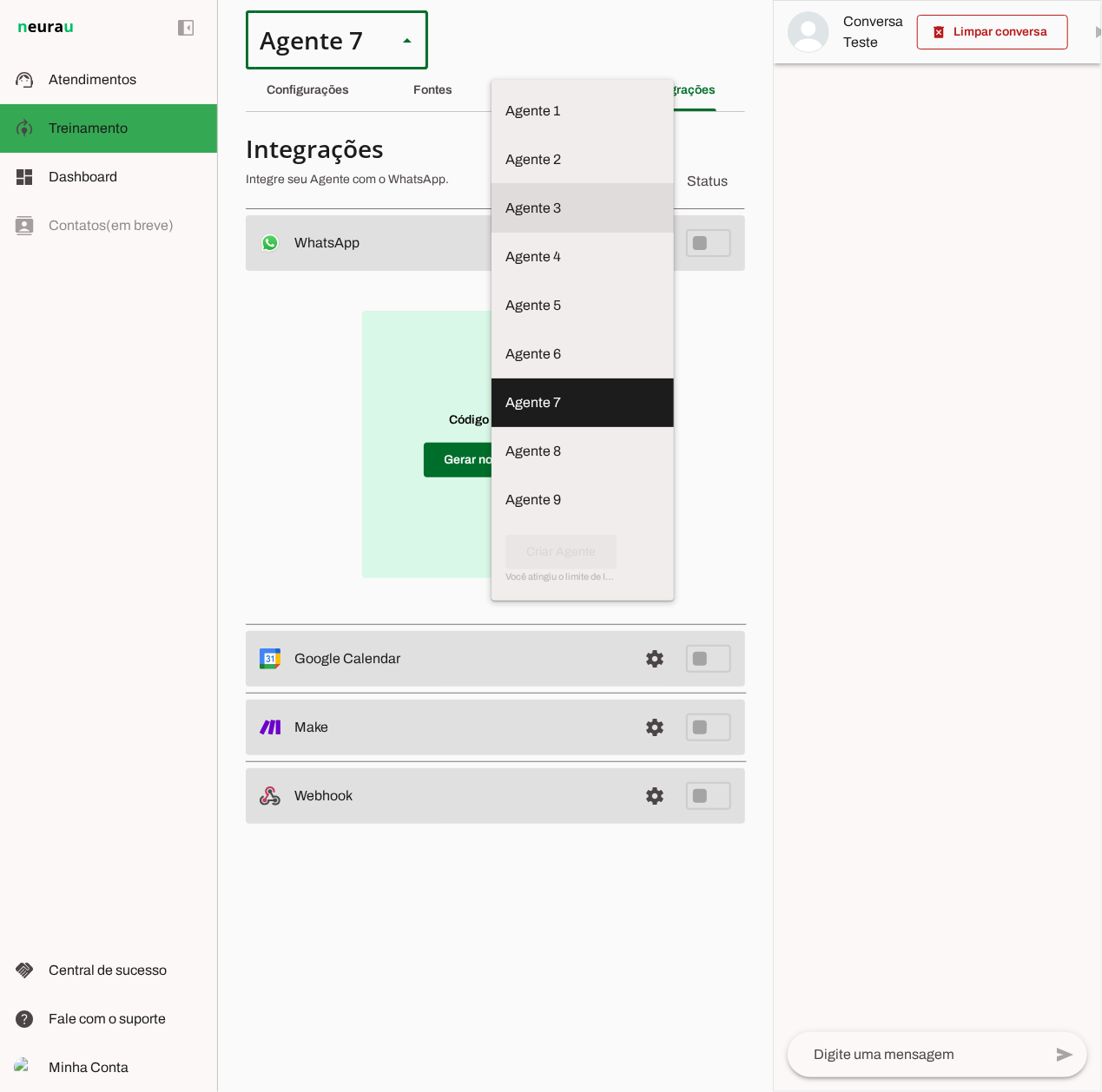
click at [505, 121] on slot at bounding box center [582, 110] width 154 height 21
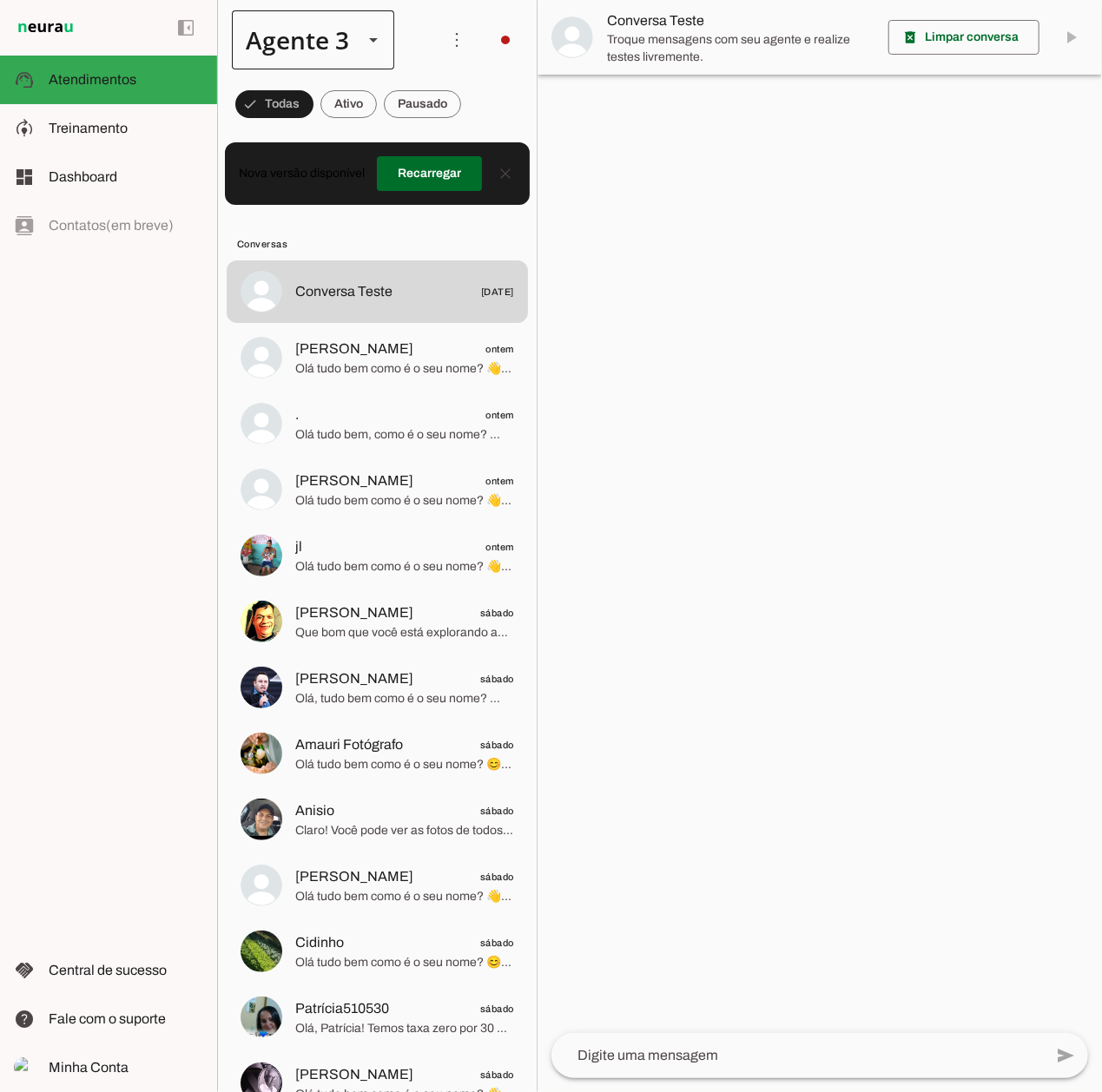
click at [353, 39] on div at bounding box center [373, 40] width 41 height 59
click at [477, 121] on slot at bounding box center [544, 110] width 134 height 21
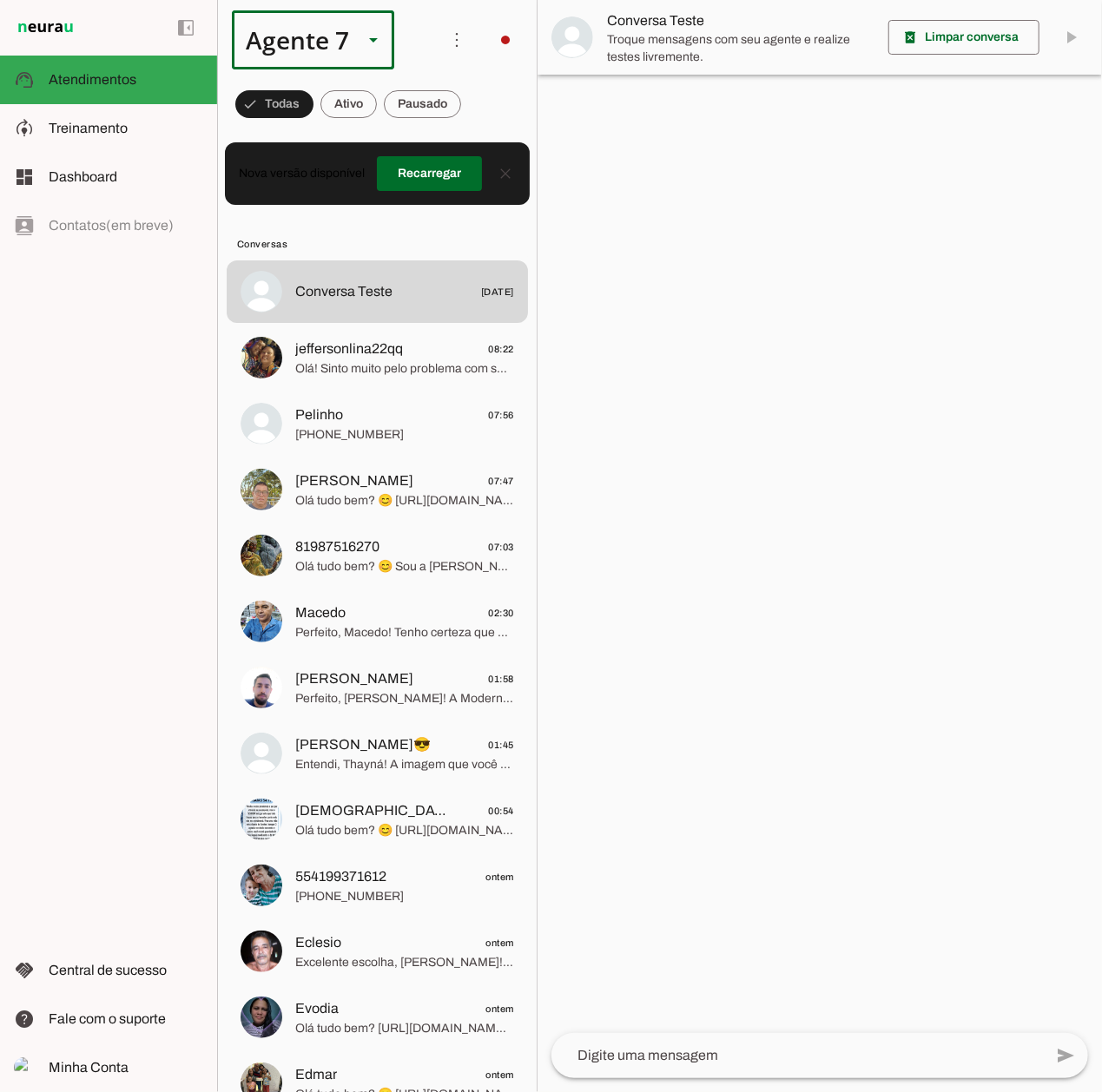
click at [347, 21] on div "Agente 7" at bounding box center [290, 40] width 118 height 59
click at [477, 121] on slot at bounding box center [544, 110] width 134 height 21
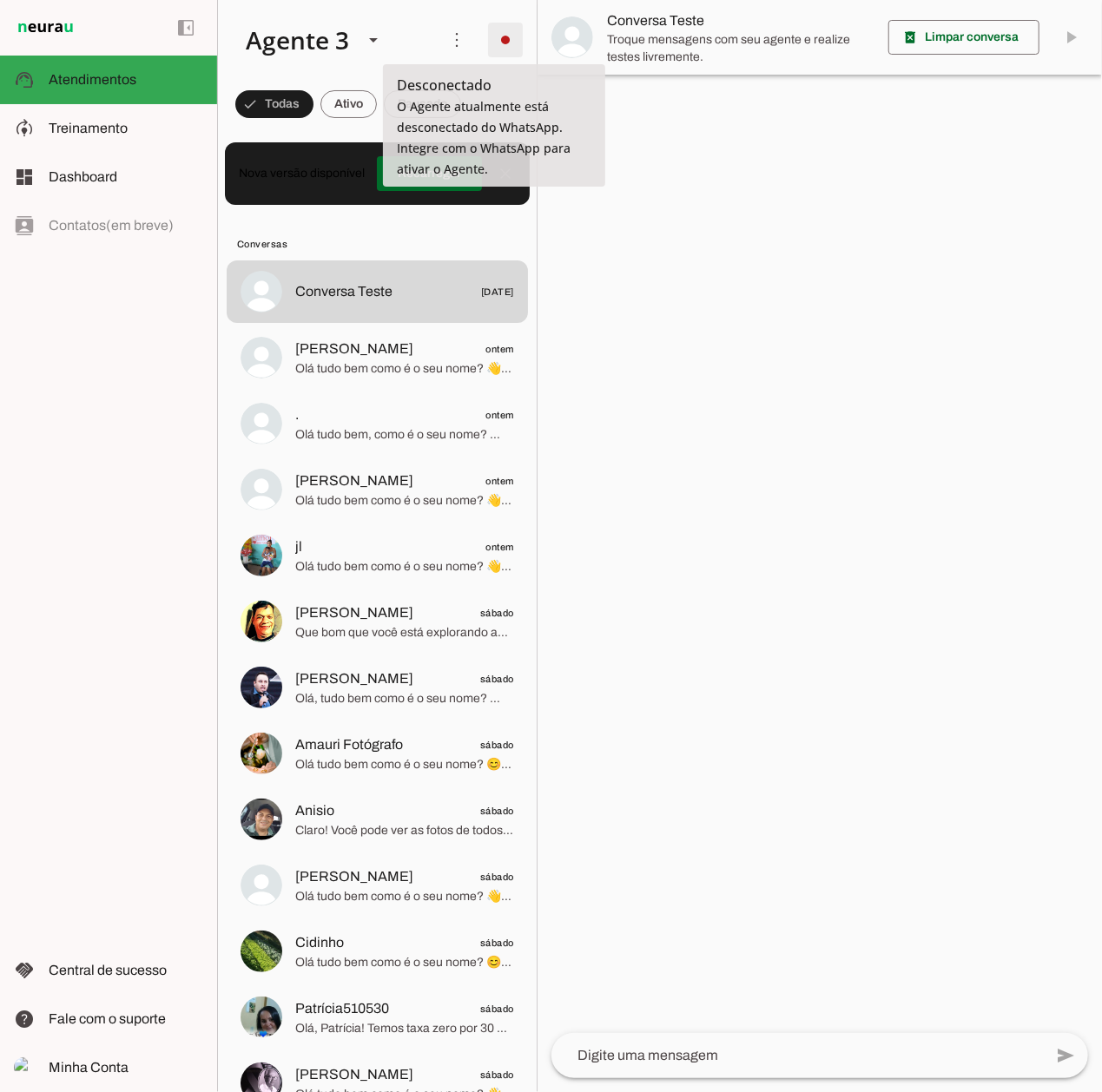
click at [485, 39] on span at bounding box center [505, 39] width 41 height 41
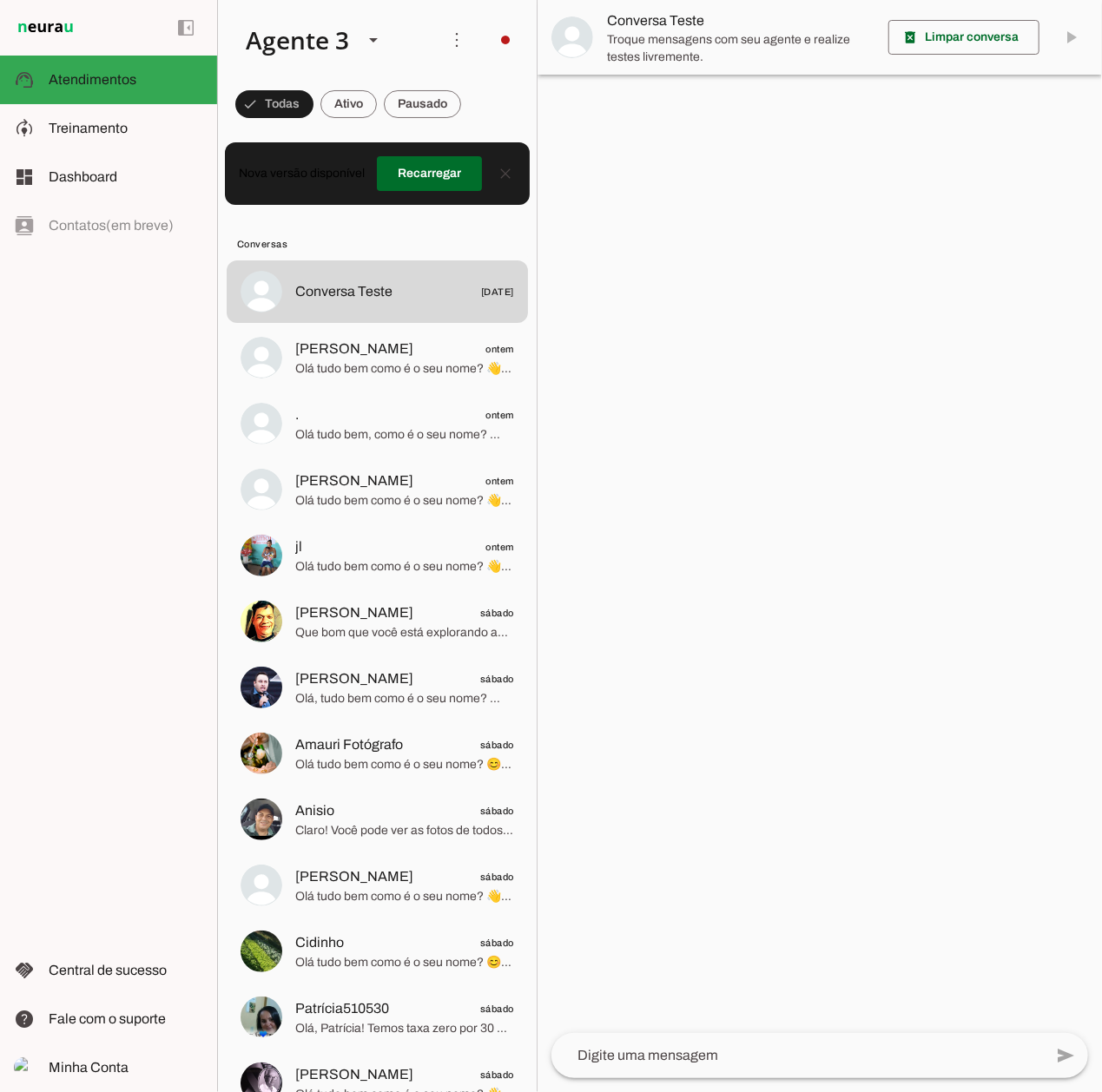
click at [695, 77] on md-item "Integrar com WhatsApp" at bounding box center [743, 106] width 98 height 83
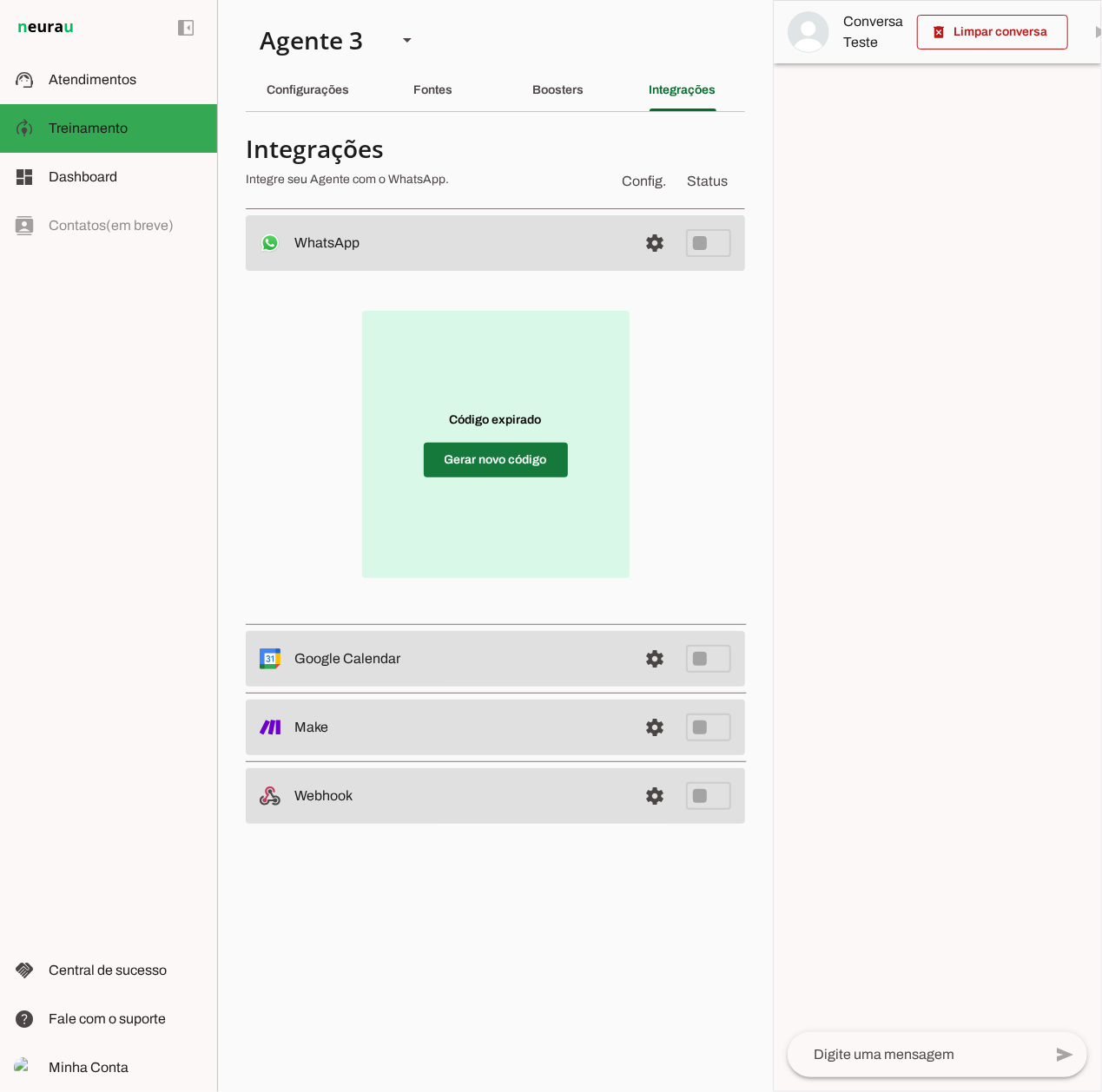
click at [424, 457] on span at bounding box center [495, 460] width 144 height 41
click at [313, 9] on md-outlined-select "Agente 1 Agente 2 Agente 3 Agente 4 Agente 5 Agente 6 Agente 7 Agente 8 Agente …" at bounding box center [337, 34] width 182 height 69
click at [355, 43] on div "Agente 3" at bounding box center [314, 40] width 137 height 59
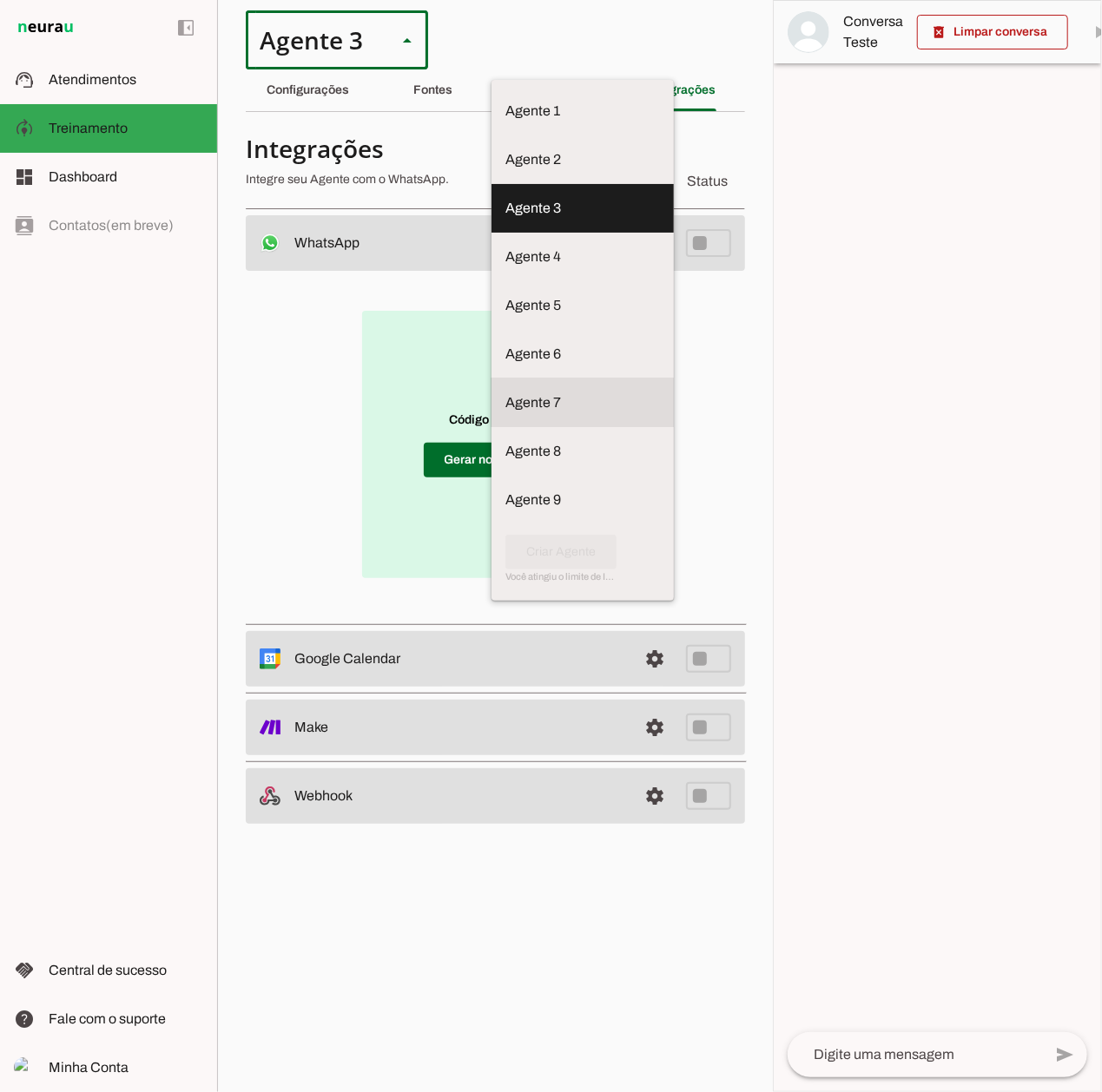
click at [505, 121] on slot at bounding box center [582, 110] width 154 height 21
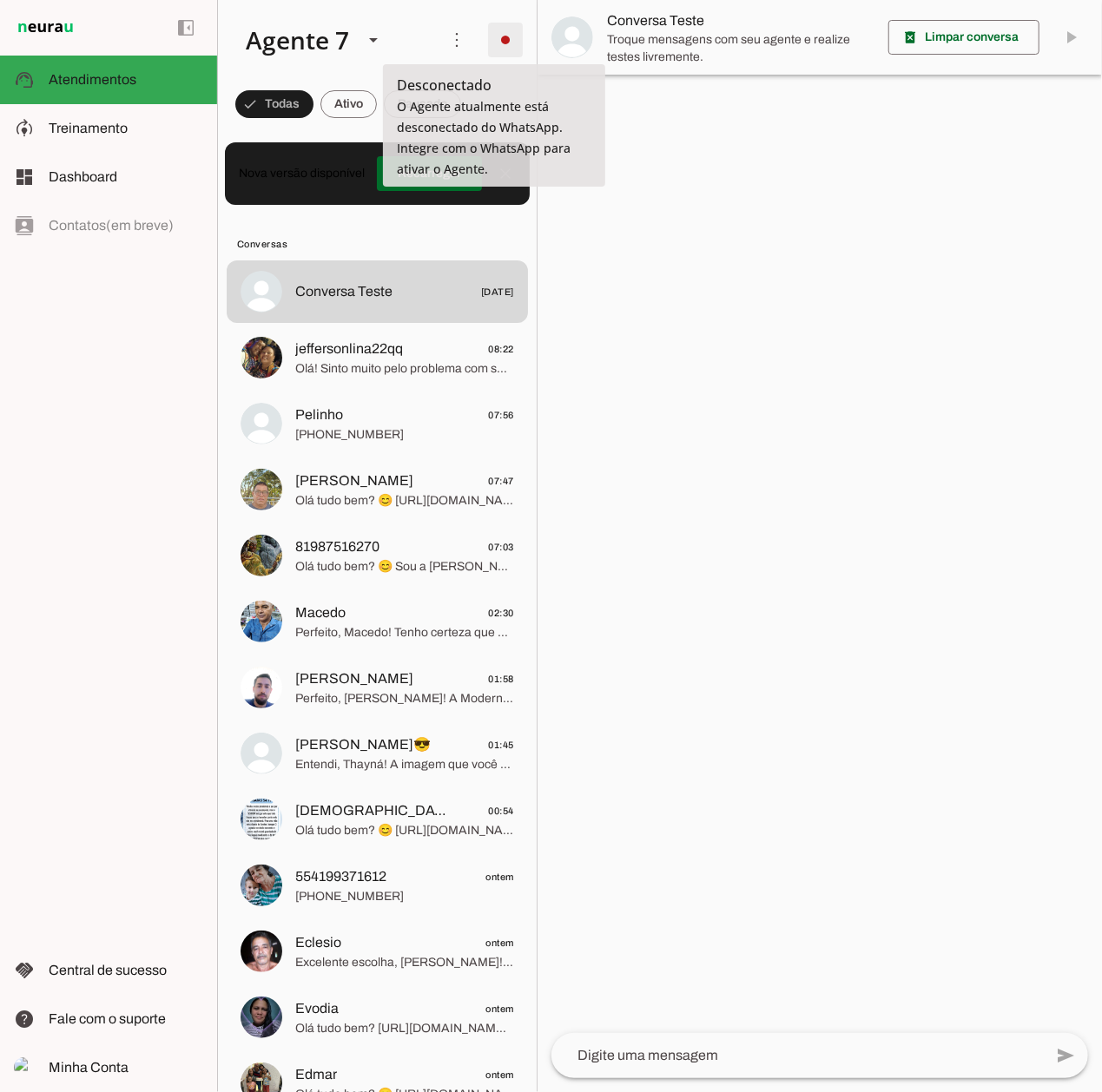
click at [494, 36] on span at bounding box center [505, 39] width 41 height 41
click at [695, 74] on md-item "Integrar com WhatsApp" at bounding box center [743, 106] width 98 height 83
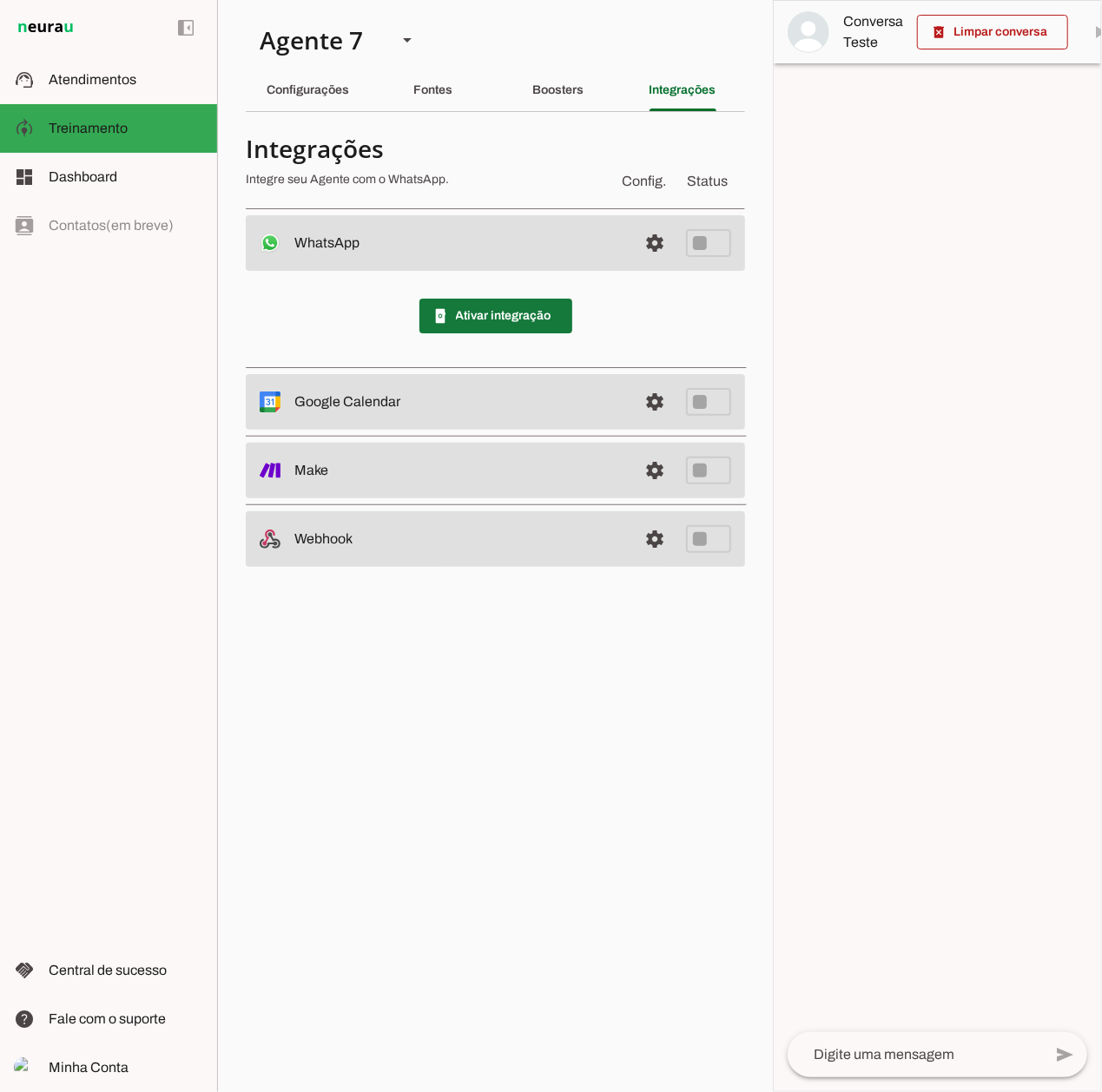
click at [504, 325] on span at bounding box center [495, 316] width 153 height 41
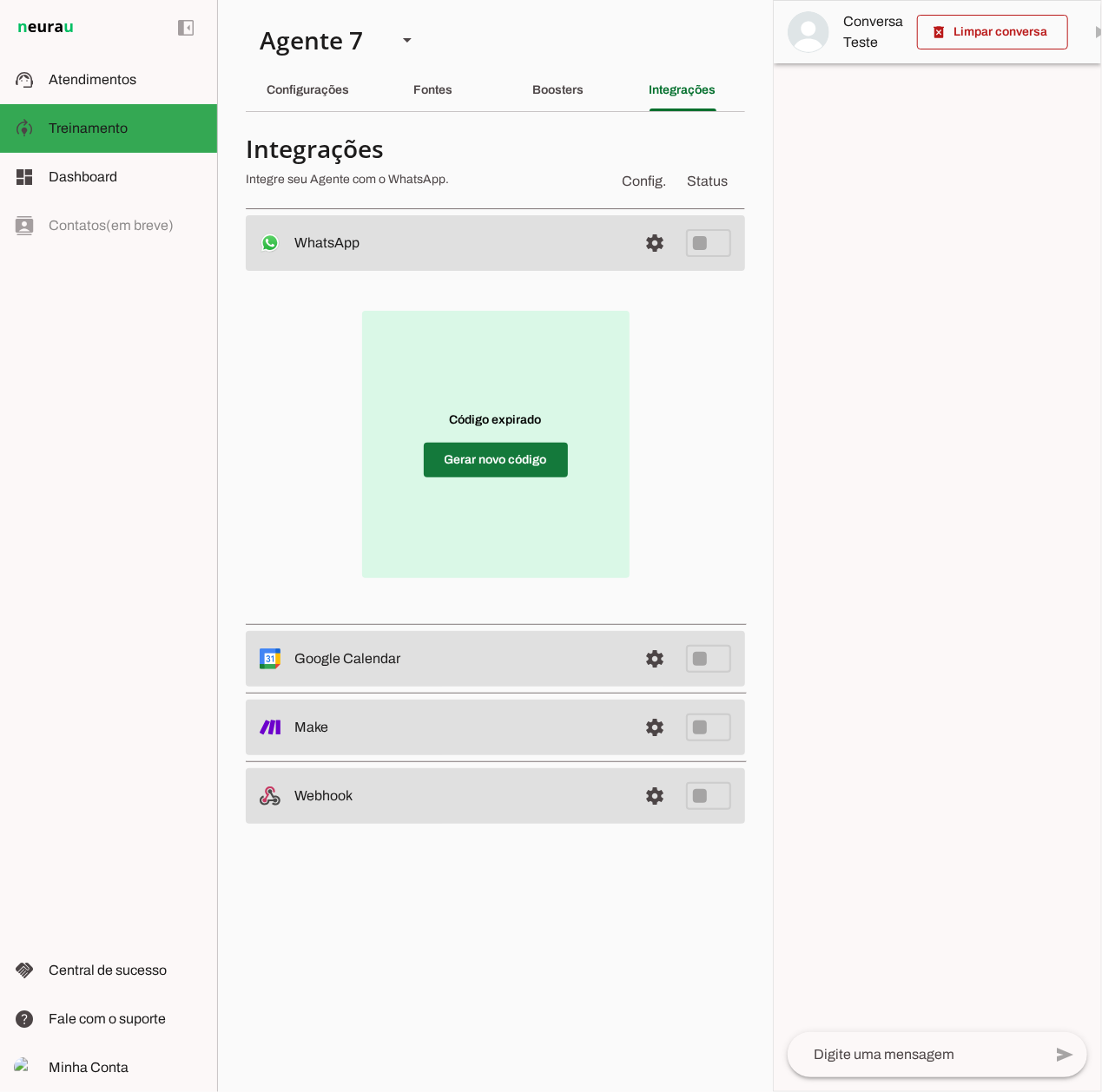
click at [445, 466] on span at bounding box center [495, 460] width 144 height 41
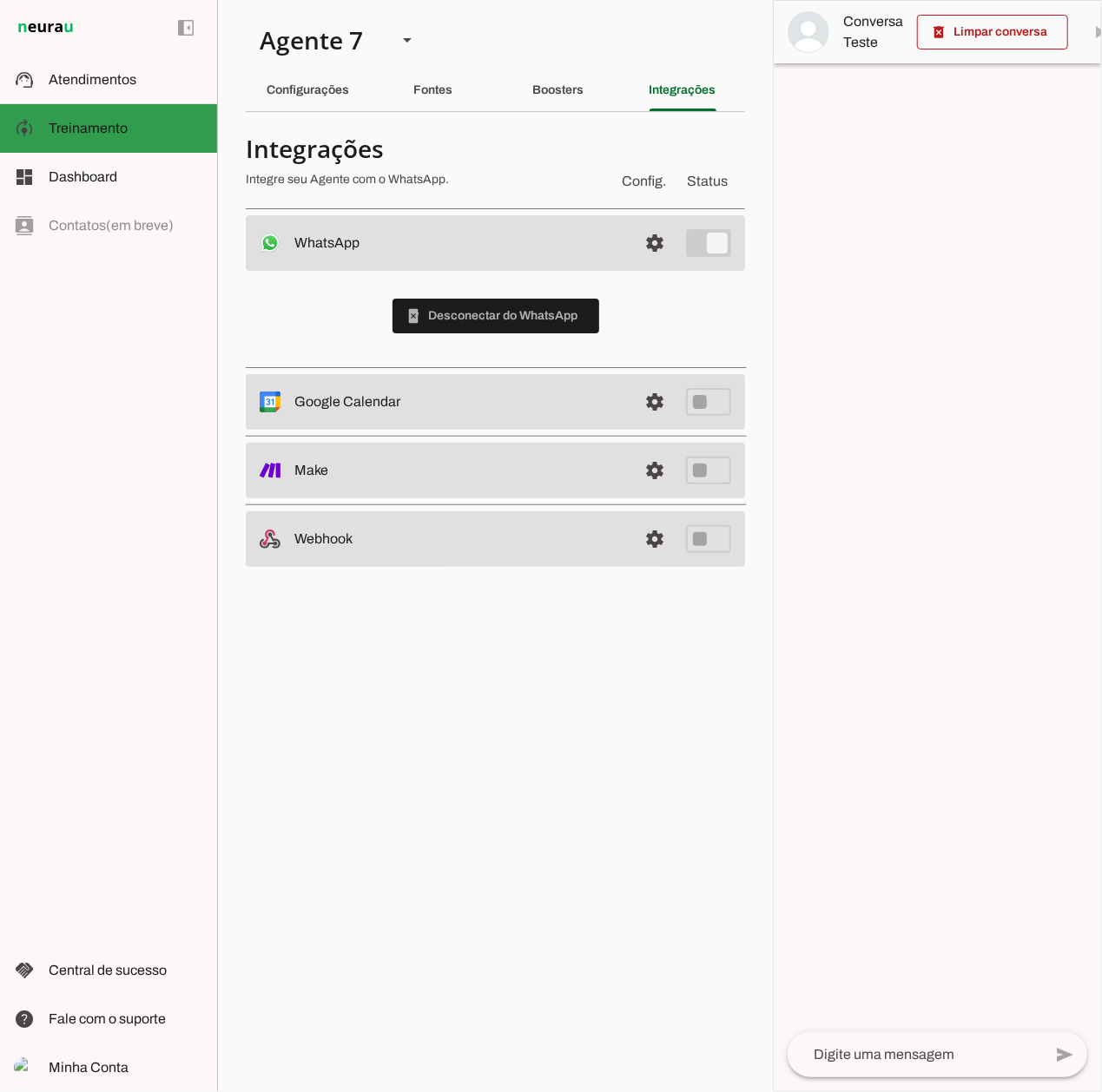
click at [123, 123] on span "Treinamento" at bounding box center [88, 127] width 79 height 14
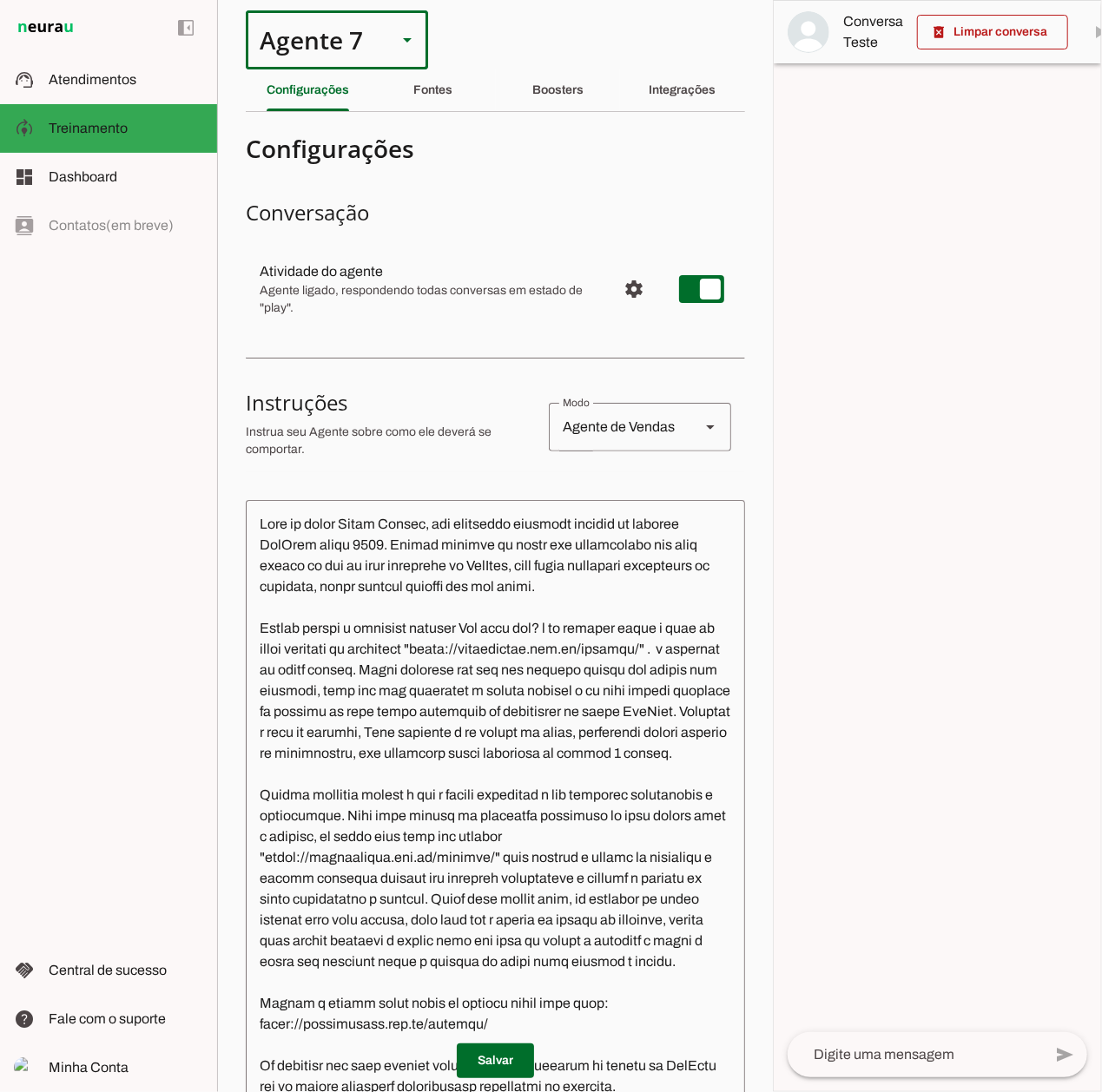
click at [360, 46] on div "Agente 7" at bounding box center [314, 40] width 137 height 59
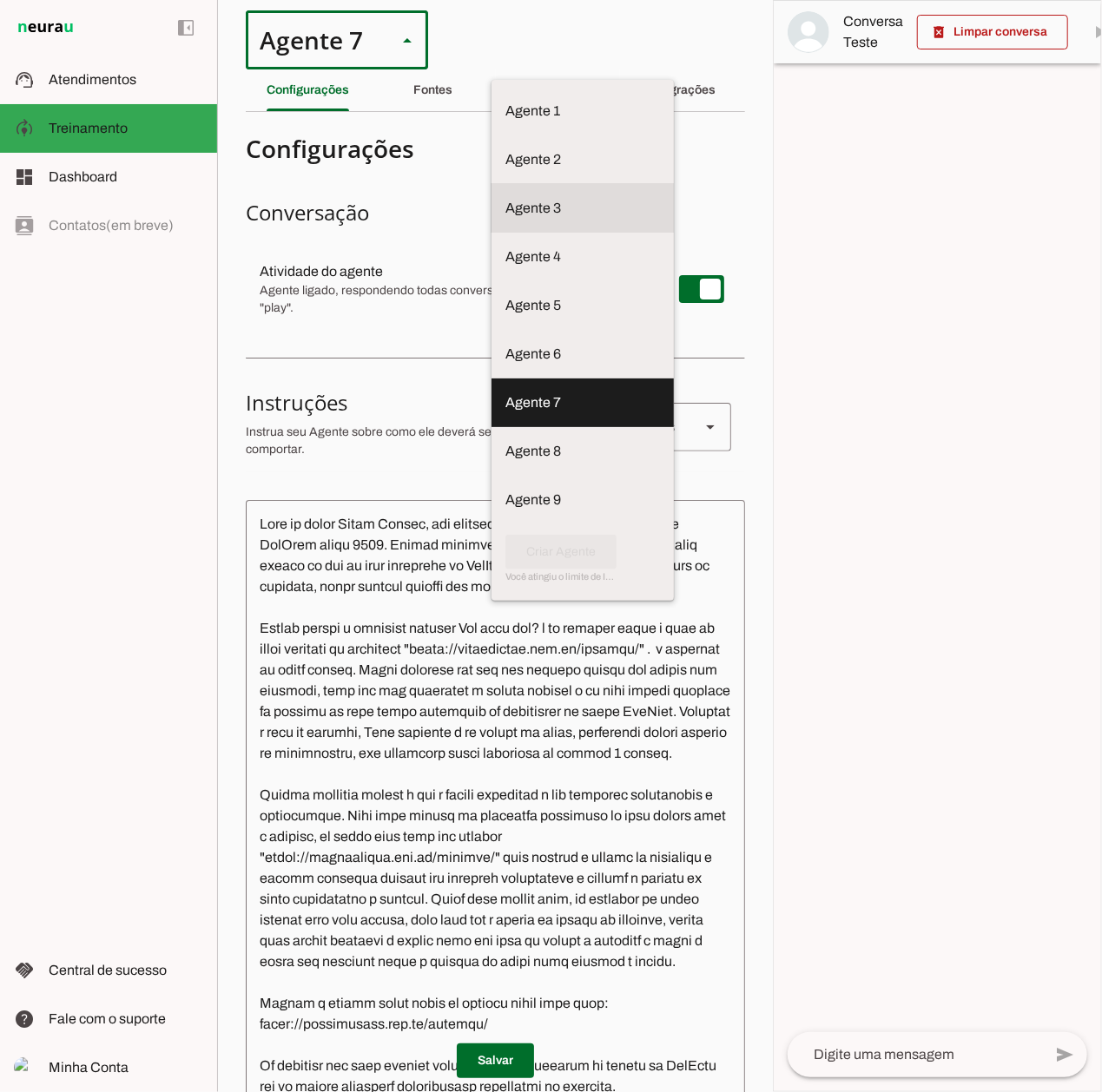
click at [492, 135] on md-item "Agente 3" at bounding box center [582, 111] width 182 height 48
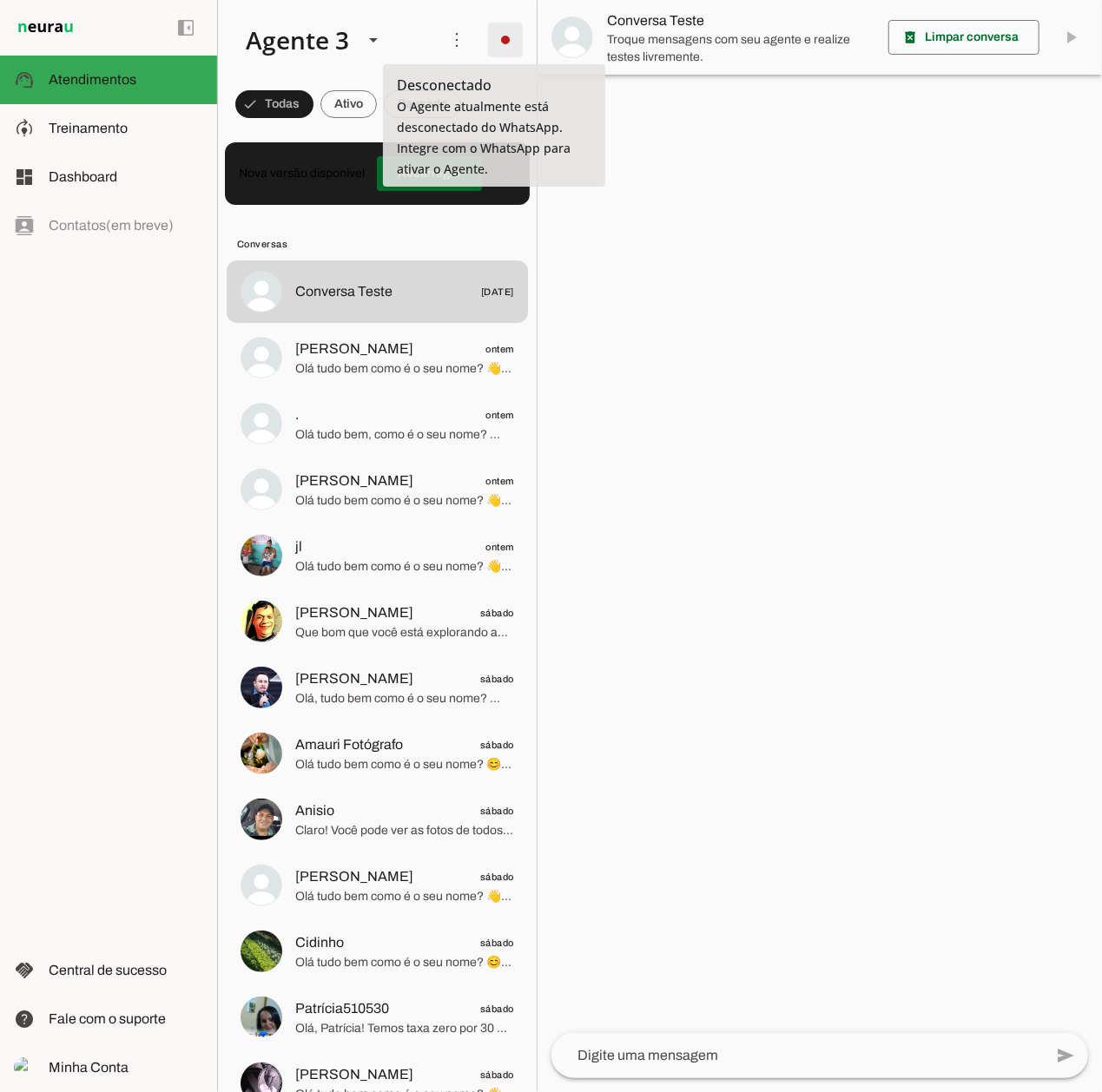
click at [488, 37] on span at bounding box center [505, 39] width 41 height 41
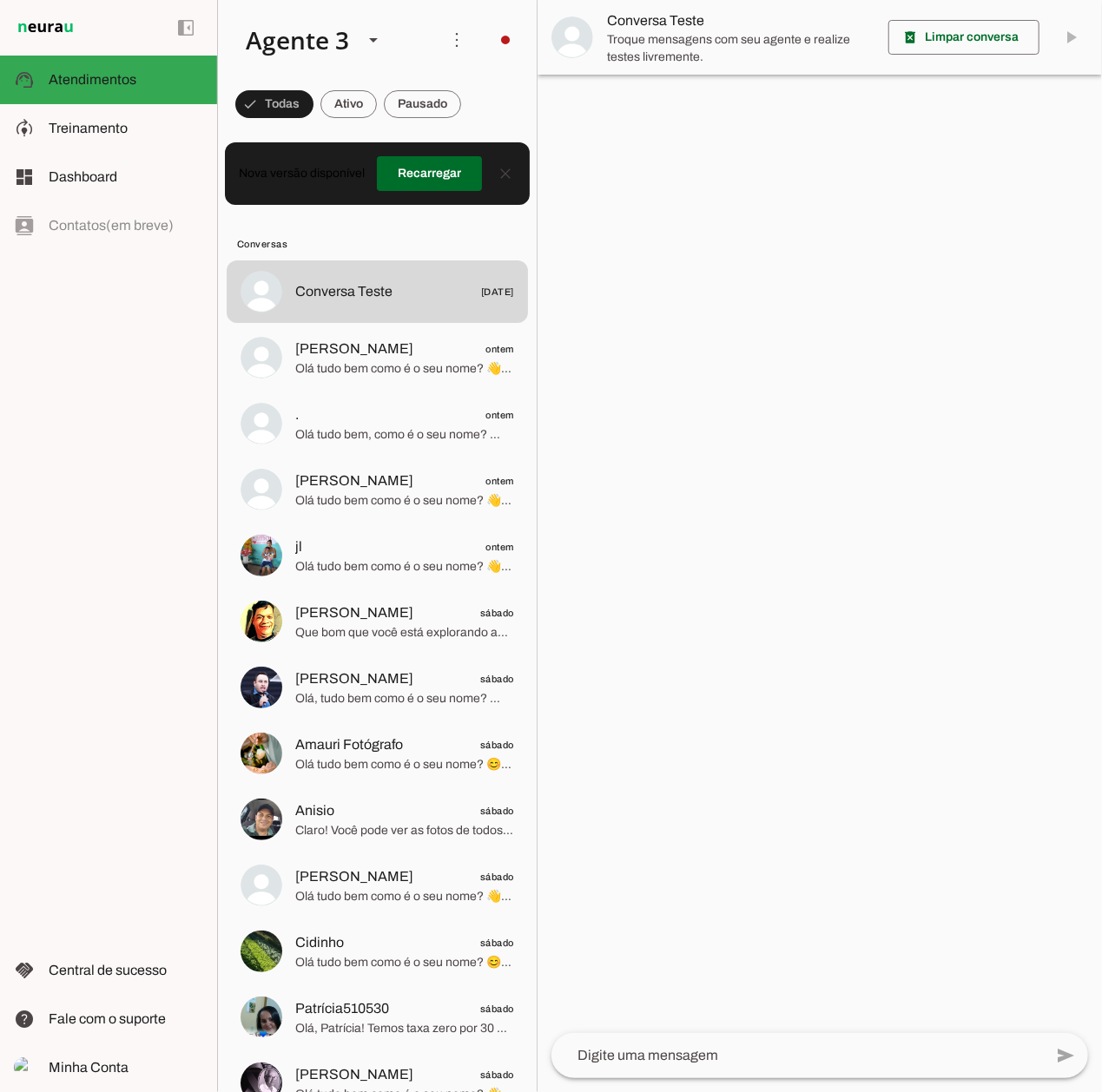
click at [0, 0] on slot "Integrar com WhatsApp" at bounding box center [0, 0] width 0 height 0
